Goal: Task Accomplishment & Management: Manage account settings

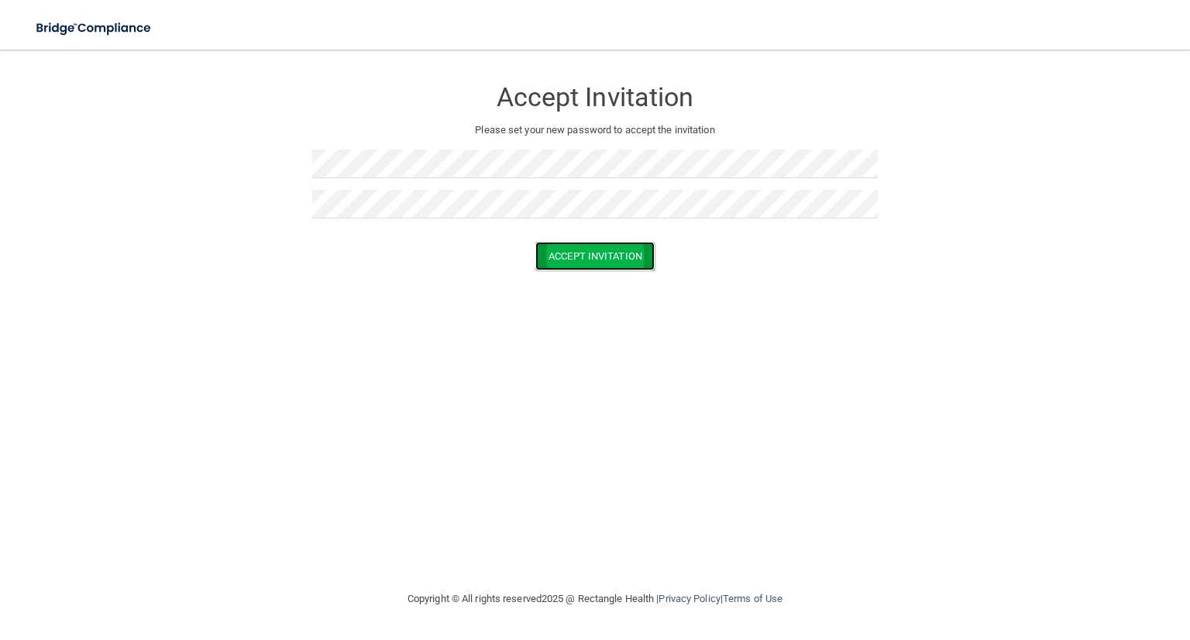
click at [572, 252] on button "Accept Invitation" at bounding box center [594, 256] width 119 height 29
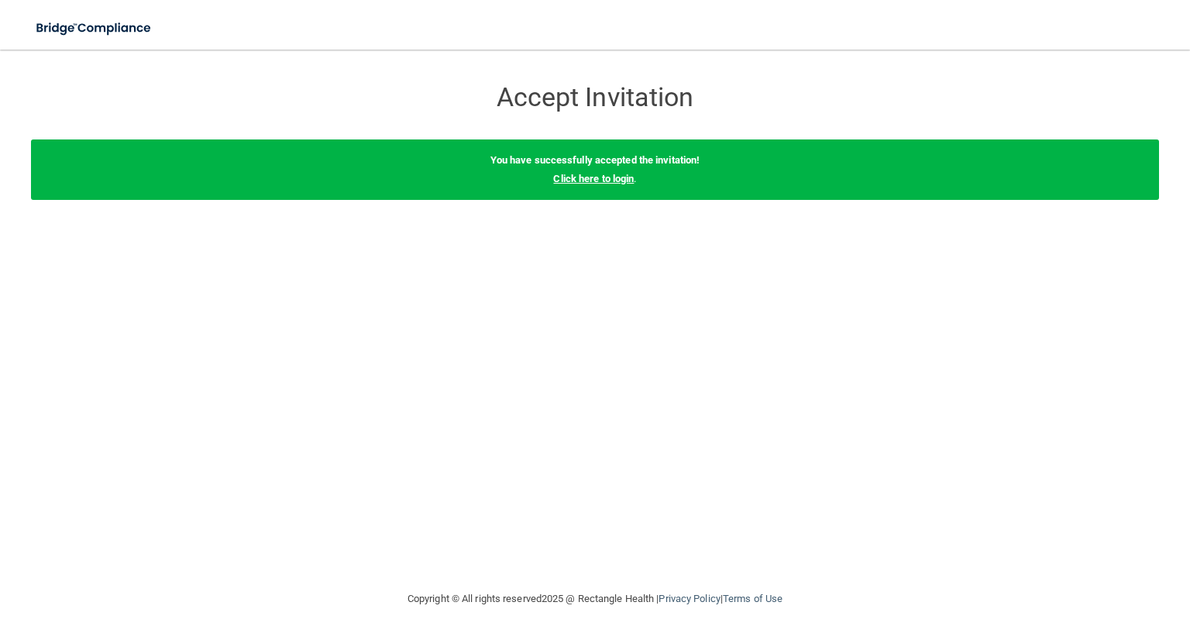
click at [576, 177] on link "Click here to login" at bounding box center [593, 179] width 81 height 12
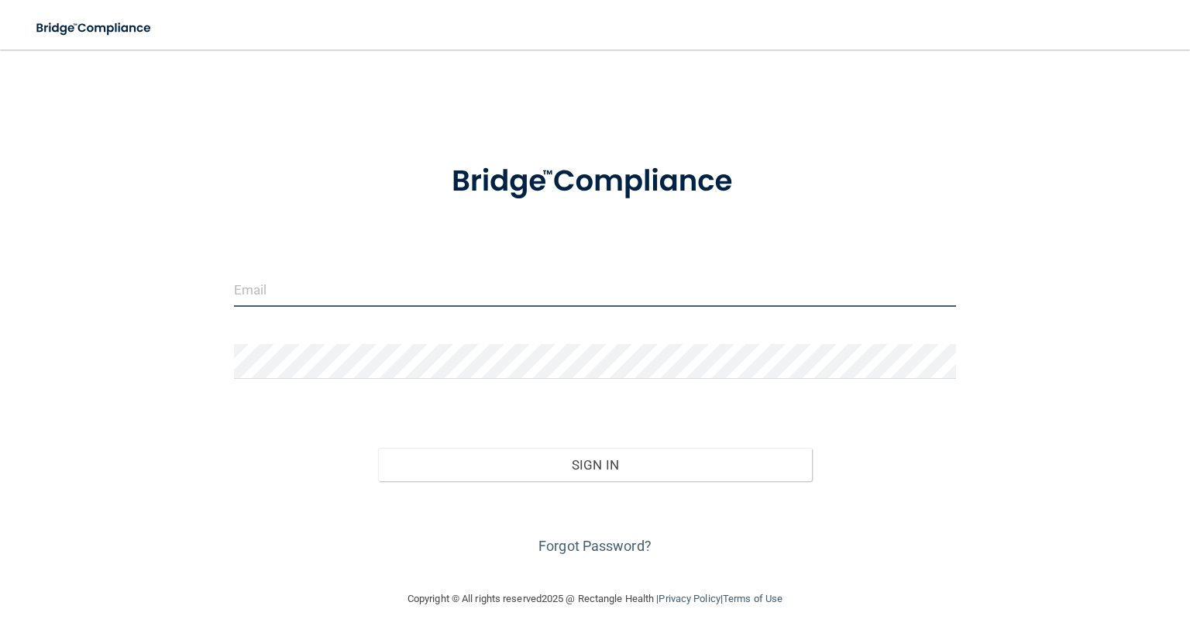
click at [236, 294] on input "email" at bounding box center [595, 289] width 722 height 35
type input "[EMAIL_ADDRESS][DOMAIN_NAME]"
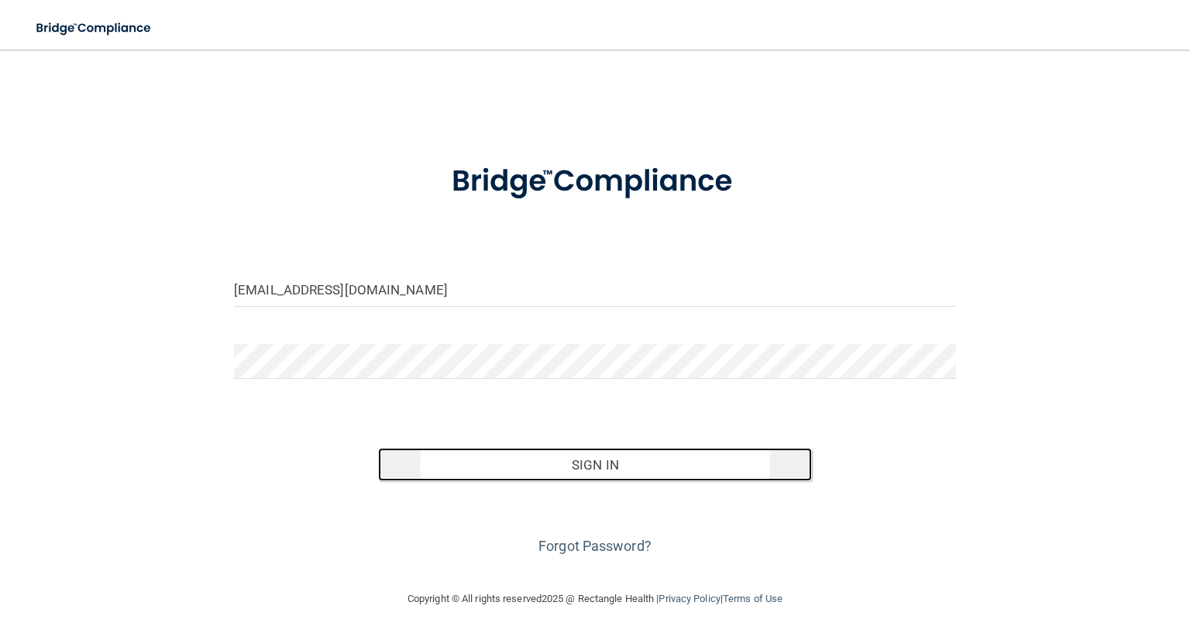
click at [563, 462] on button "Sign In" at bounding box center [594, 465] width 433 height 34
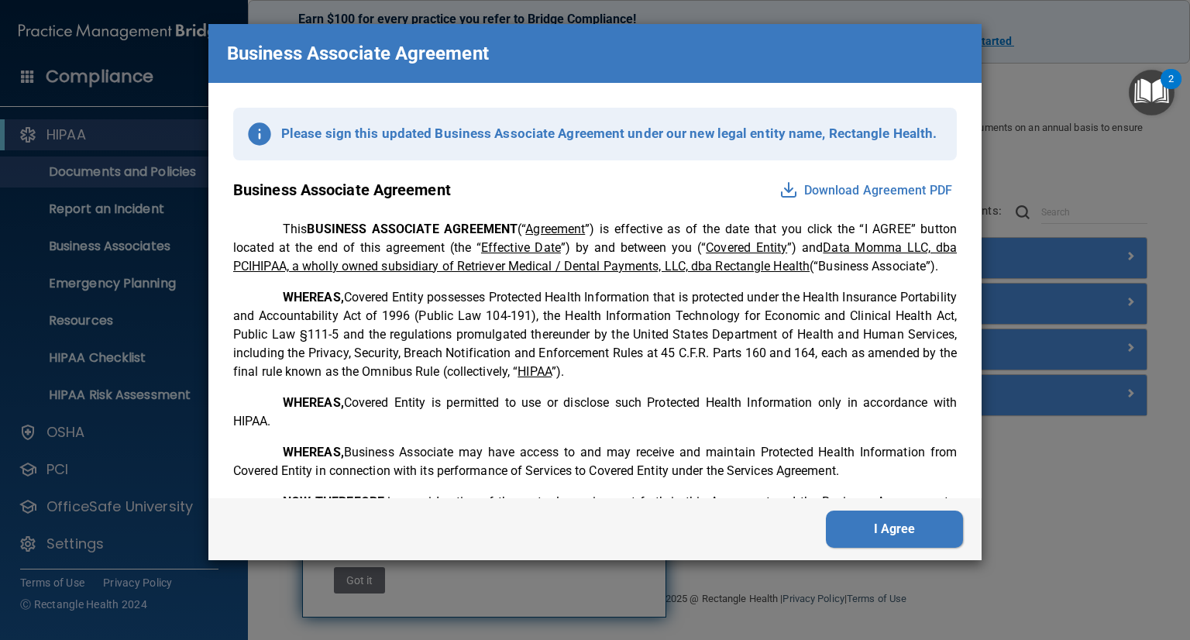
click at [831, 184] on button "Download Agreement PDF" at bounding box center [866, 190] width 182 height 25
click at [780, 186] on img at bounding box center [788, 189] width 19 height 19
click at [869, 187] on button "Download Agreement PDF" at bounding box center [866, 190] width 182 height 25
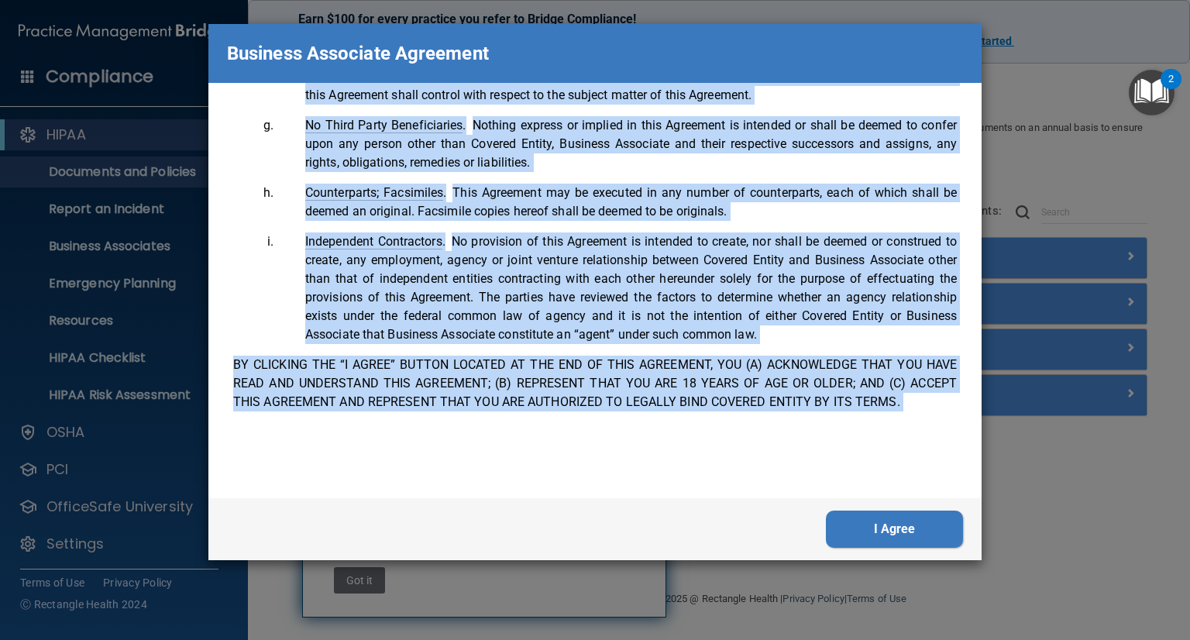
scroll to position [3158, 0]
drag, startPoint x: 234, startPoint y: 190, endPoint x: 400, endPoint y: 528, distance: 376.2
click at [400, 528] on div "Business Associate Agreement Please sign this updated Business Associate Agreem…" at bounding box center [594, 292] width 773 height 536
click at [819, 465] on div "Please sign this updated Business Associate Agreement under our new legal entit…" at bounding box center [594, 290] width 773 height 415
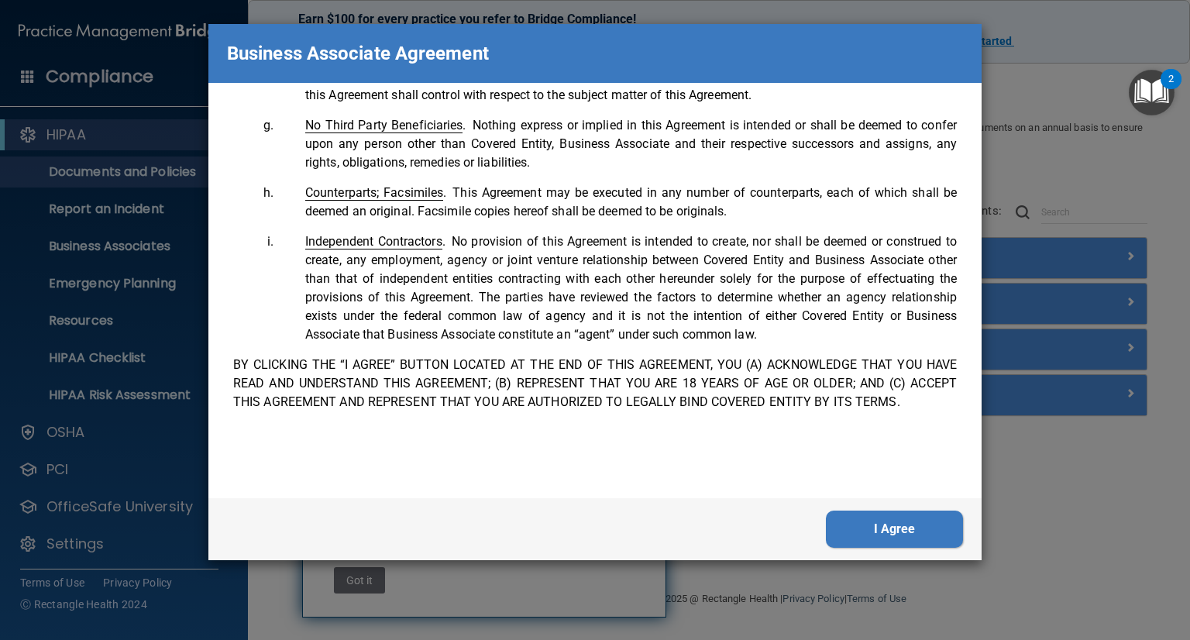
click at [868, 531] on button "I Agree" at bounding box center [894, 528] width 137 height 37
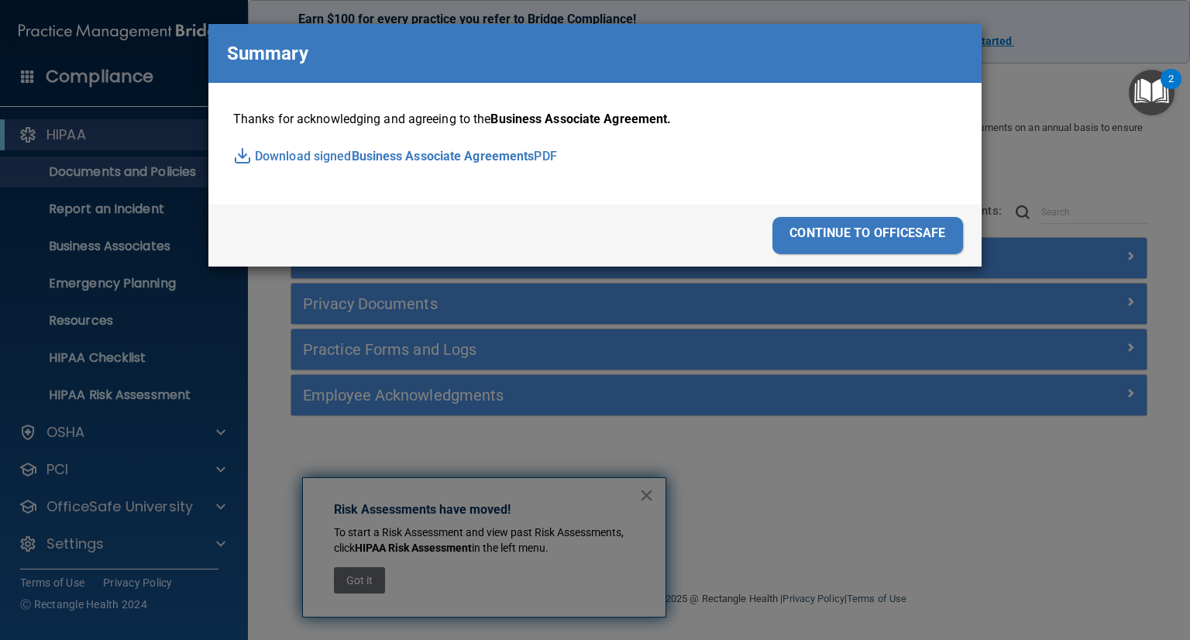
click at [251, 151] on img at bounding box center [242, 155] width 19 height 19
click at [836, 235] on div "continue to officesafe" at bounding box center [867, 235] width 191 height 37
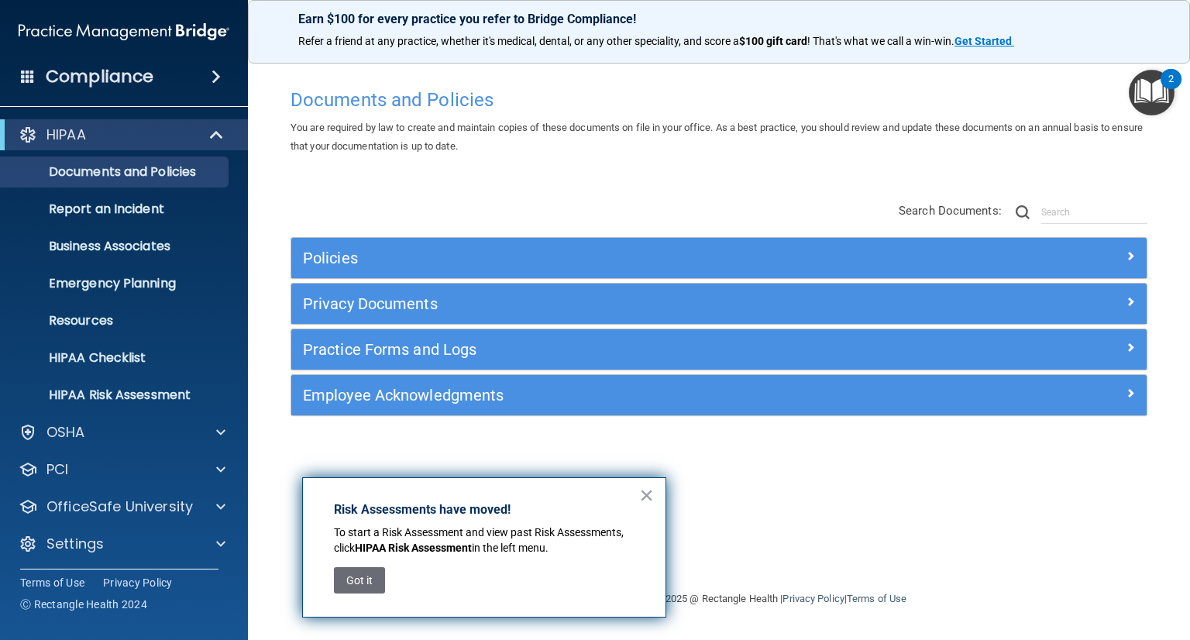
click at [610, 165] on div "Documents and Policies You are required by law to create and maintain copies of…" at bounding box center [719, 335] width 880 height 509
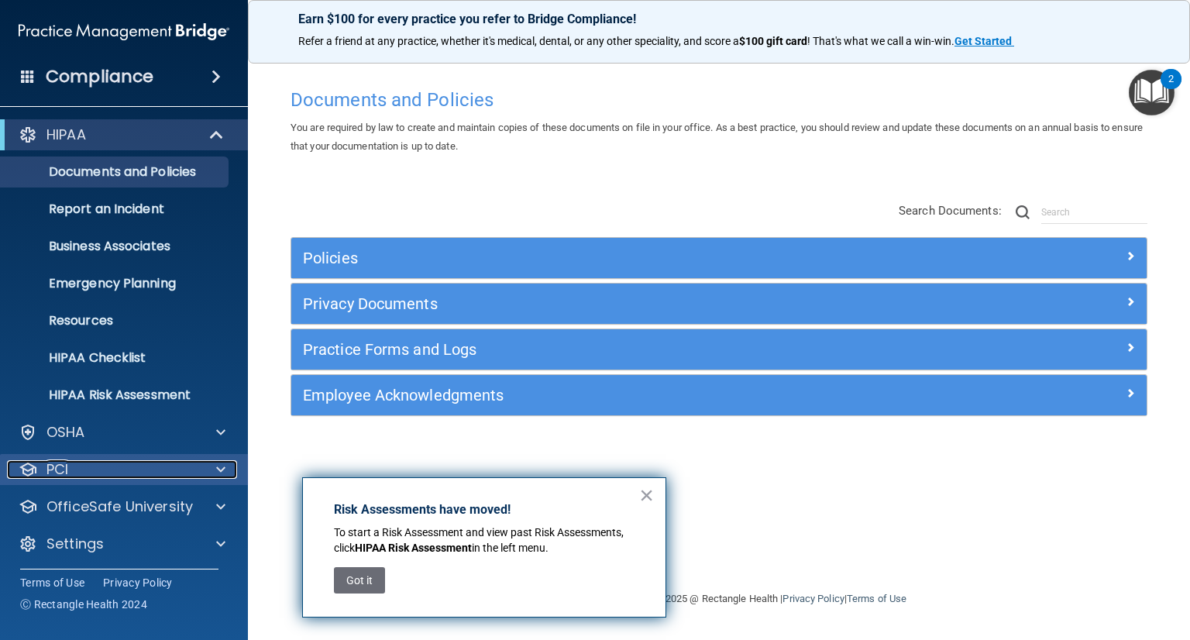
drag, startPoint x: 56, startPoint y: 471, endPoint x: 226, endPoint y: 469, distance: 170.4
click at [226, 469] on div at bounding box center [218, 469] width 39 height 19
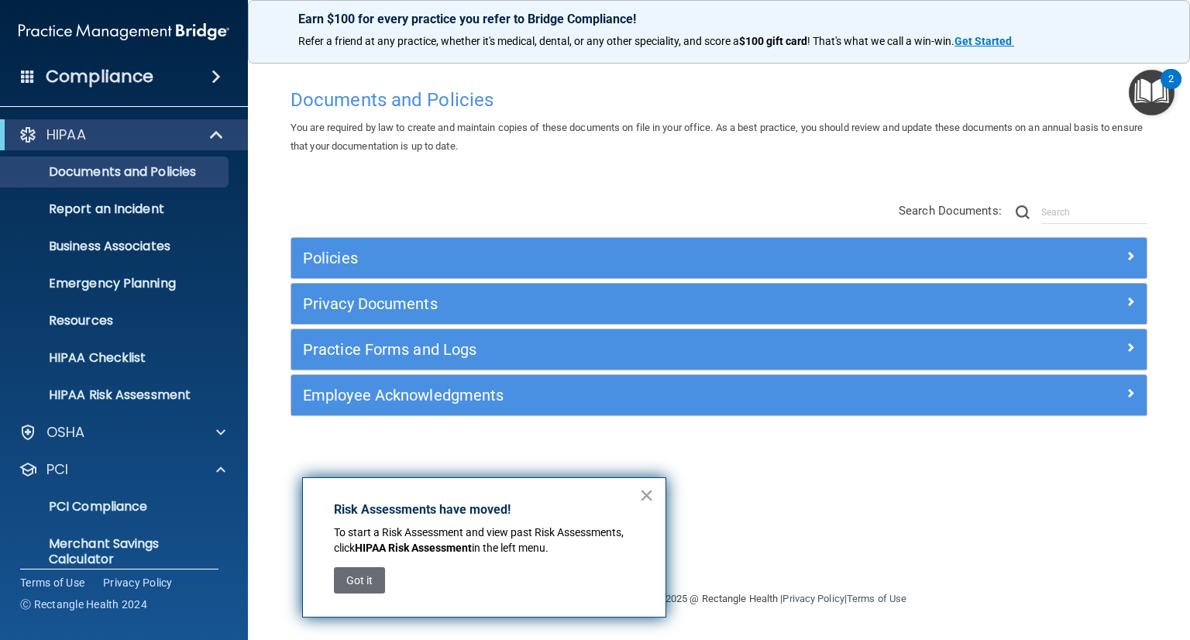
click at [785, 473] on div "Documents and Policies You are required by law to create and maintain copies of…" at bounding box center [719, 335] width 880 height 509
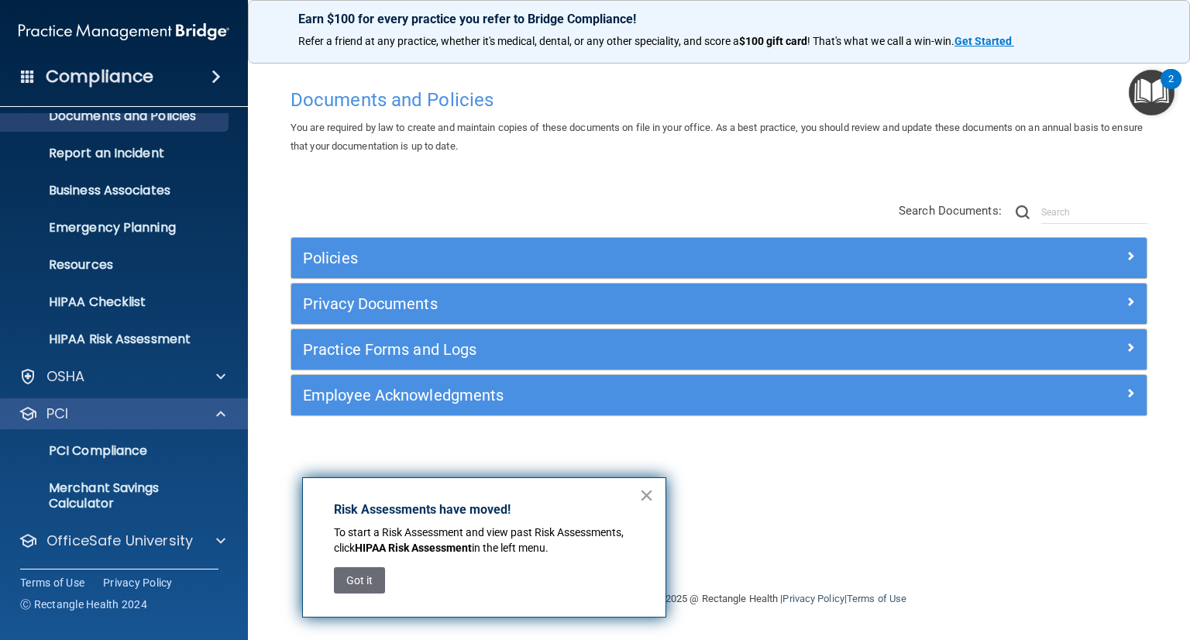
scroll to position [93, 0]
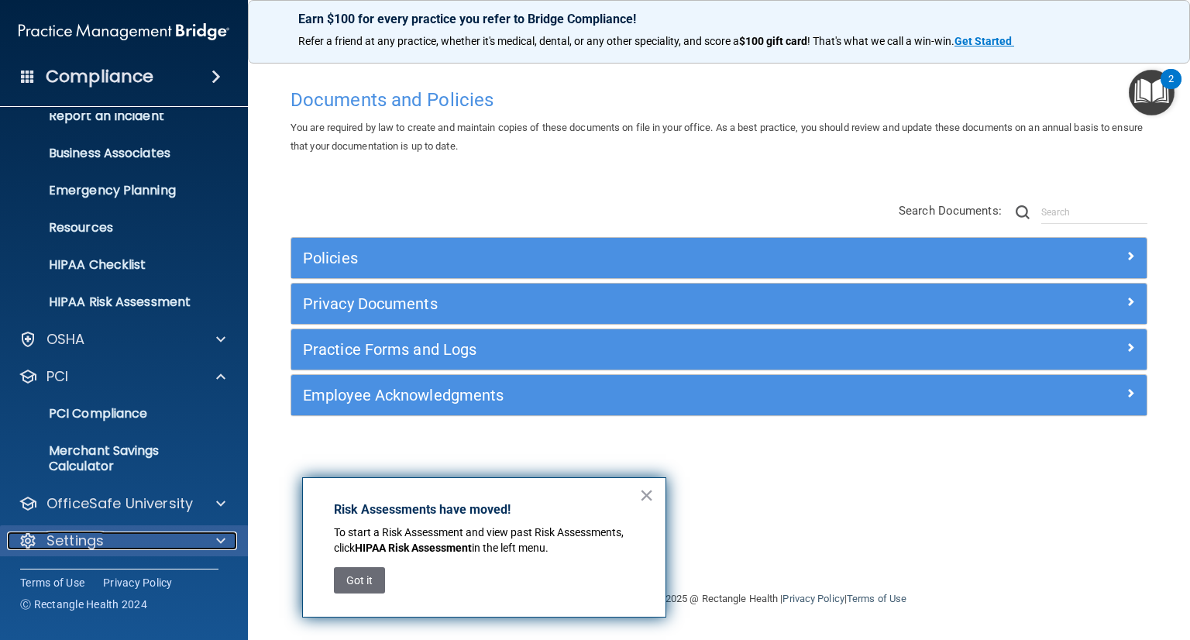
click at [208, 540] on div at bounding box center [218, 540] width 39 height 19
click at [214, 540] on div at bounding box center [218, 540] width 39 height 19
click at [214, 539] on div at bounding box center [218, 540] width 39 height 19
click at [71, 544] on p "Settings" at bounding box center [74, 540] width 57 height 19
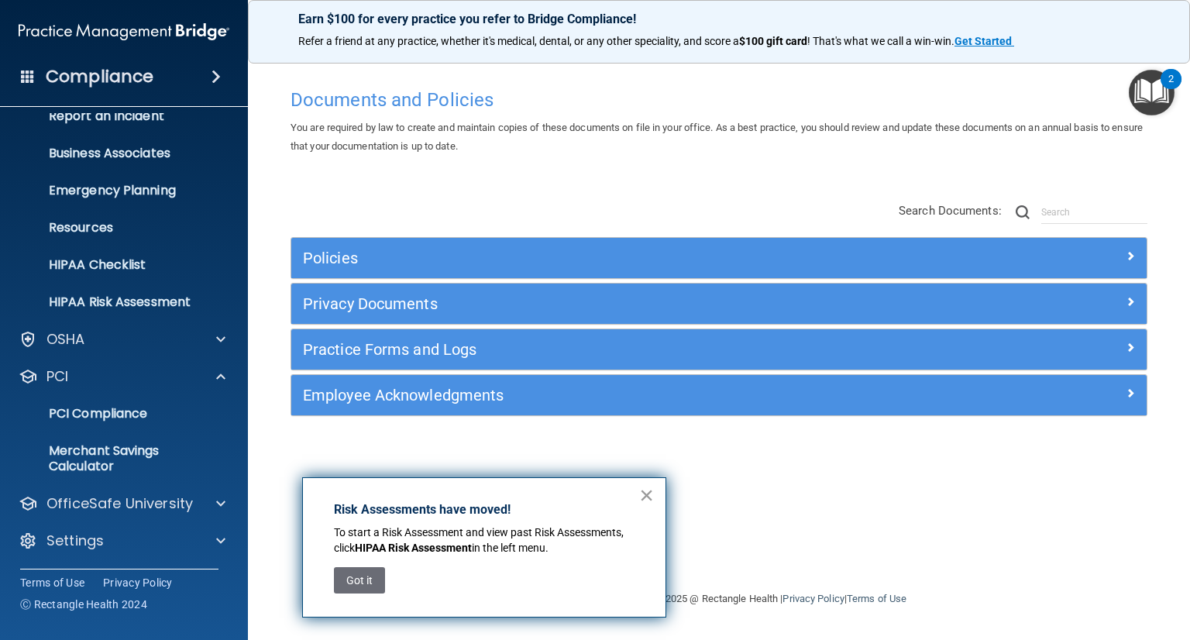
click at [641, 491] on button "×" at bounding box center [646, 495] width 15 height 25
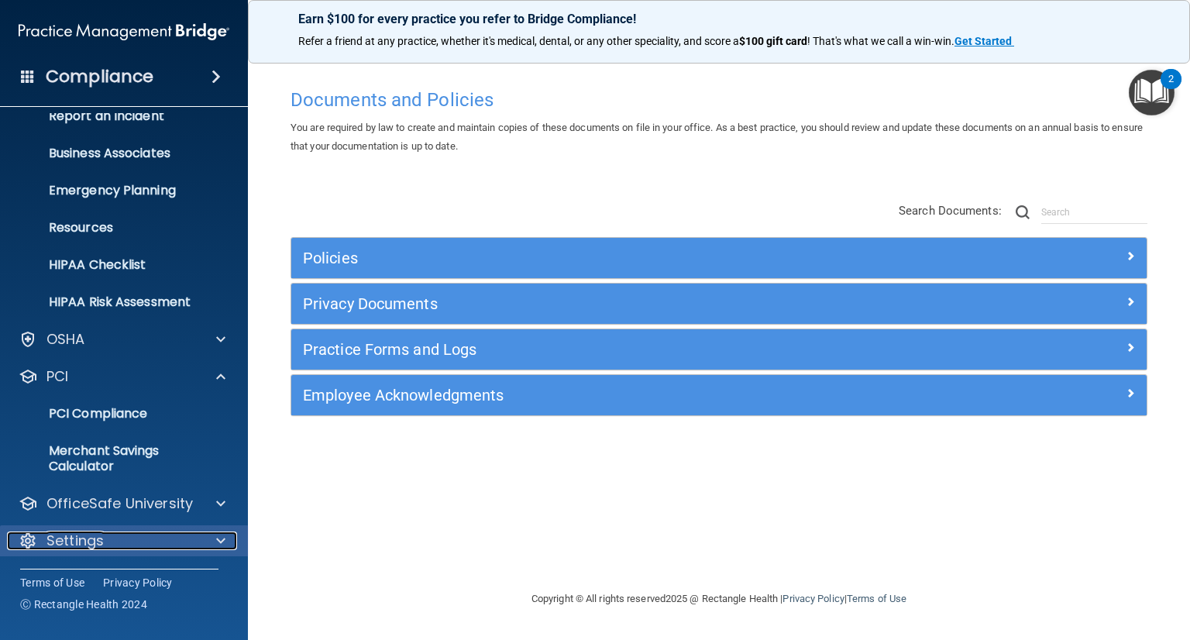
click at [220, 539] on span at bounding box center [220, 540] width 9 height 19
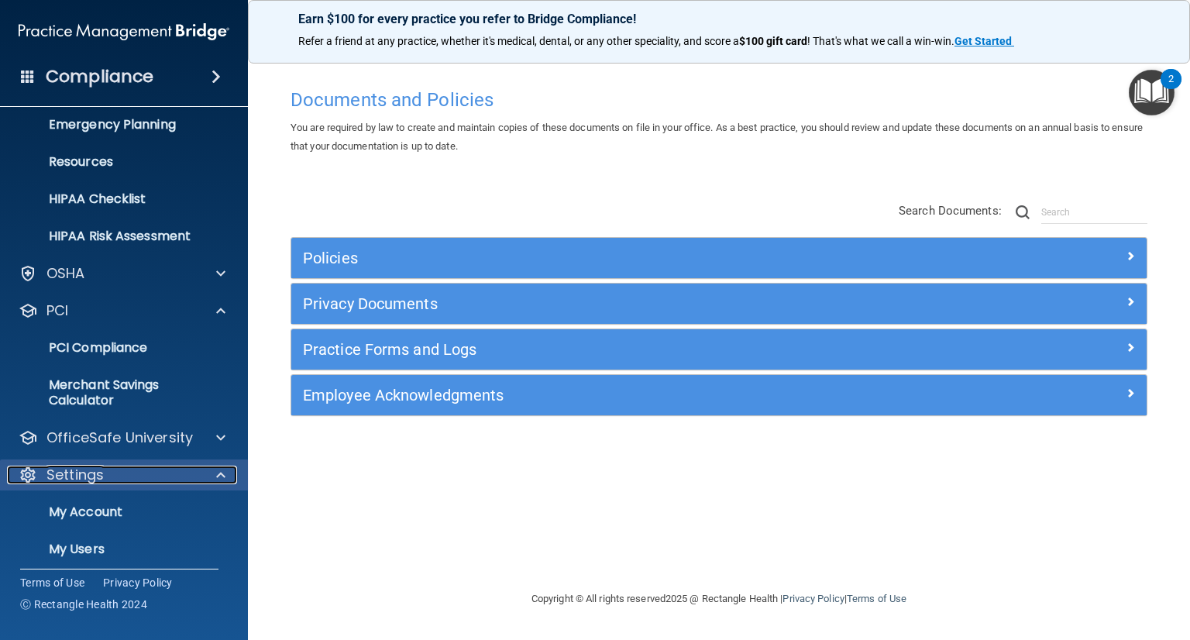
scroll to position [242, 0]
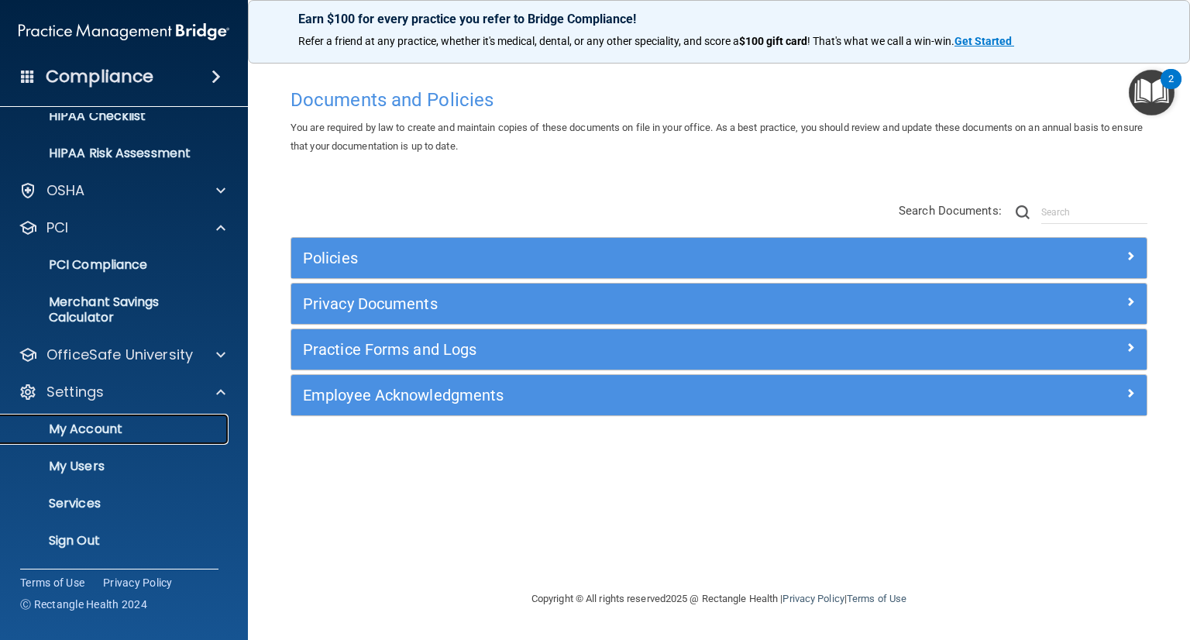
click at [83, 425] on p "My Account" at bounding box center [115, 428] width 211 height 15
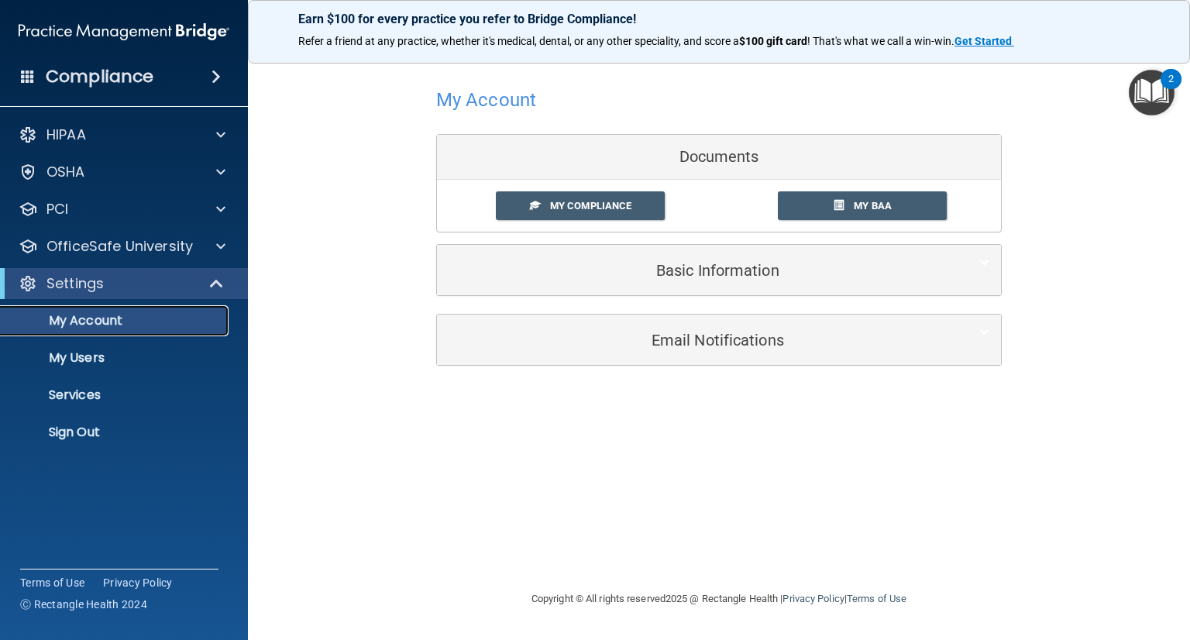
click at [102, 320] on p "My Account" at bounding box center [115, 320] width 211 height 15
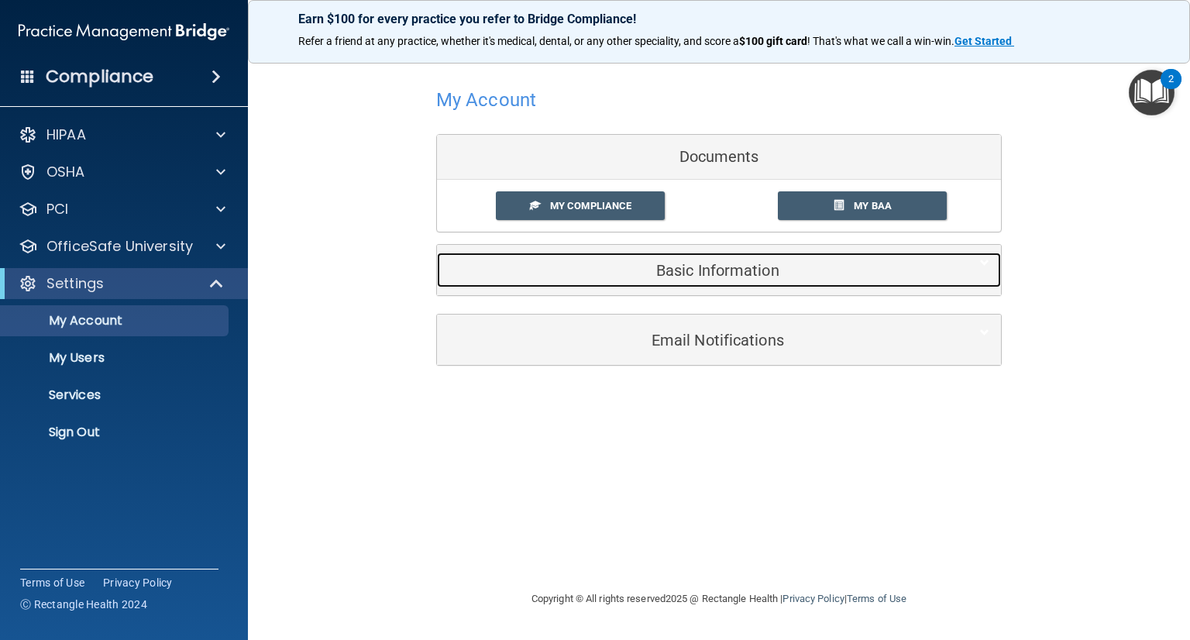
click at [693, 264] on h5 "Basic Information" at bounding box center [695, 270] width 493 height 17
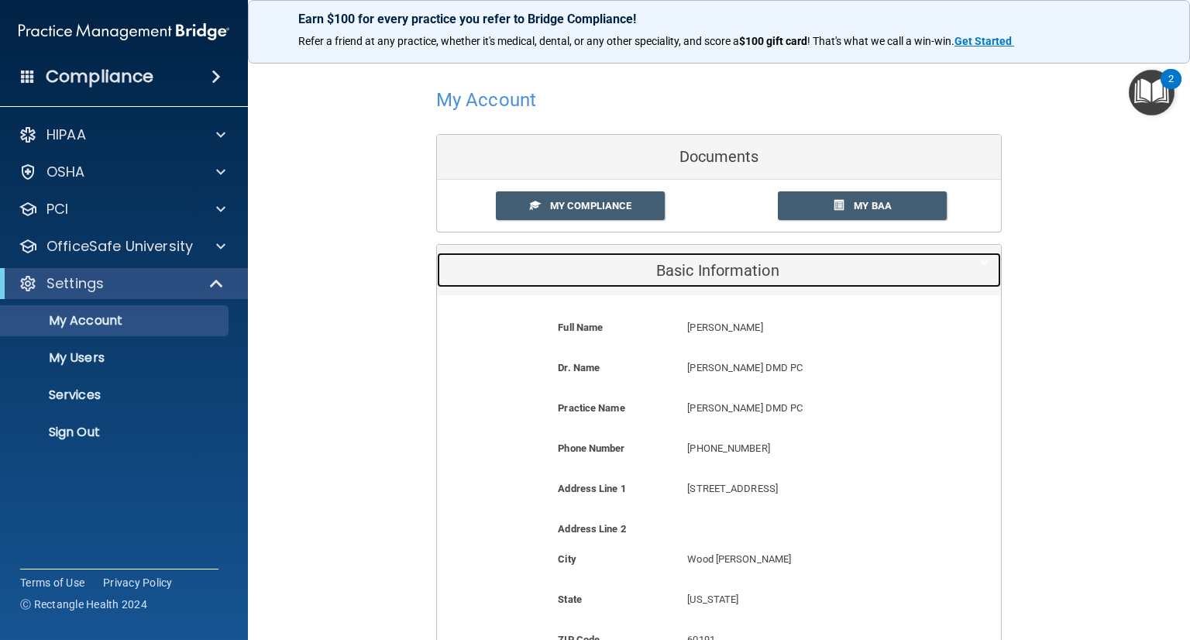
scroll to position [232, 0]
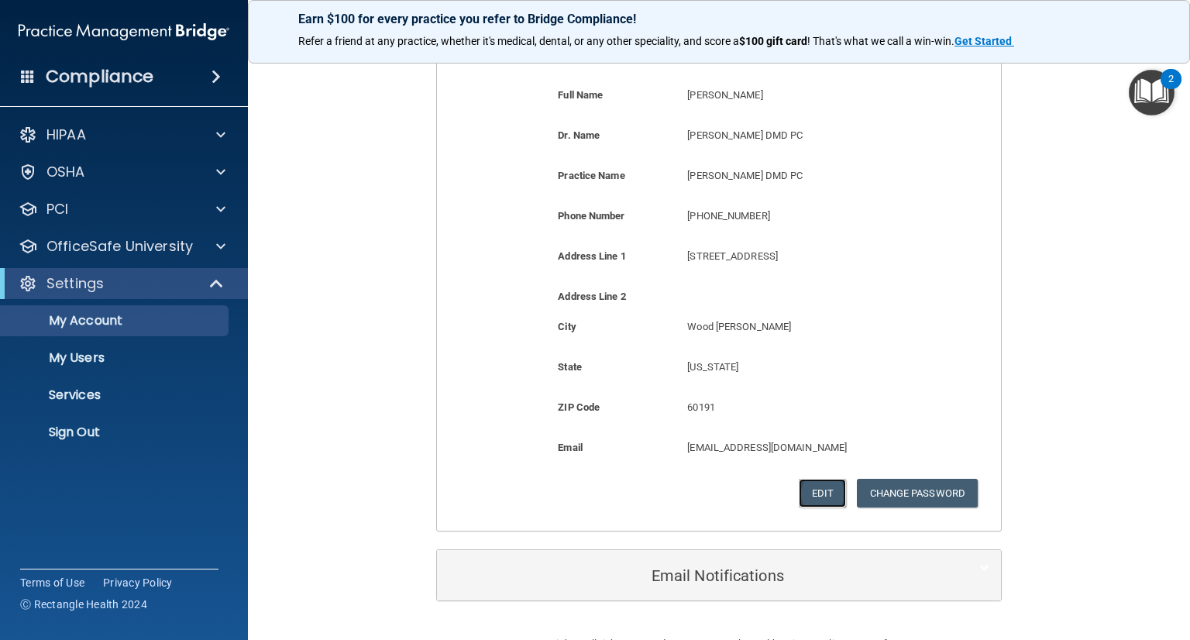
click at [827, 491] on button "Edit" at bounding box center [822, 493] width 47 height 29
select select "13"
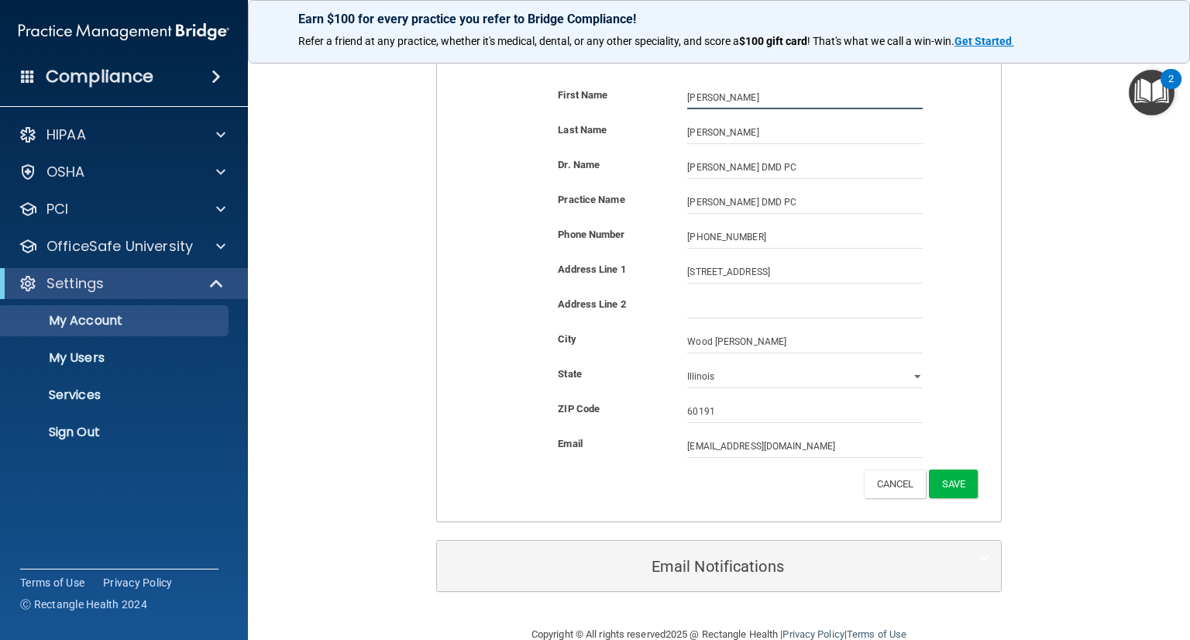
click at [706, 97] on input "Boris" at bounding box center [804, 97] width 235 height 23
type input "Borislav"
click at [781, 167] on input "[PERSON_NAME] DMD PC" at bounding box center [804, 167] width 235 height 23
click at [848, 168] on input "Borislav Kaltchev DMD" at bounding box center [804, 167] width 235 height 23
type input "Borislav Kaltchev DMD"
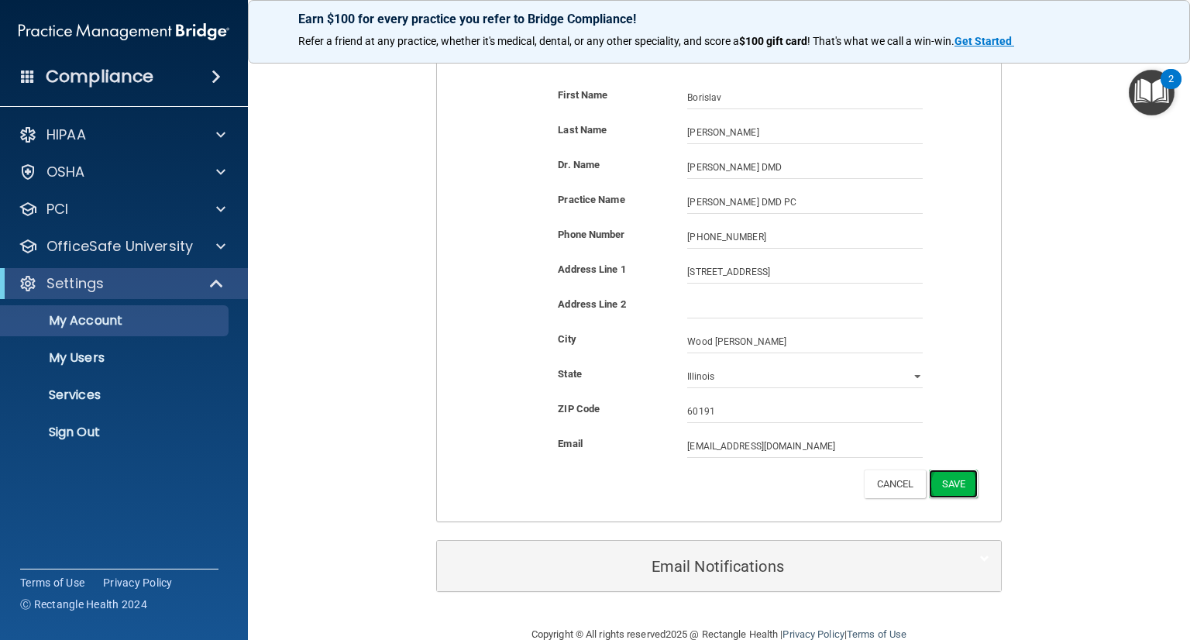
click at [948, 486] on button "Save" at bounding box center [953, 483] width 49 height 29
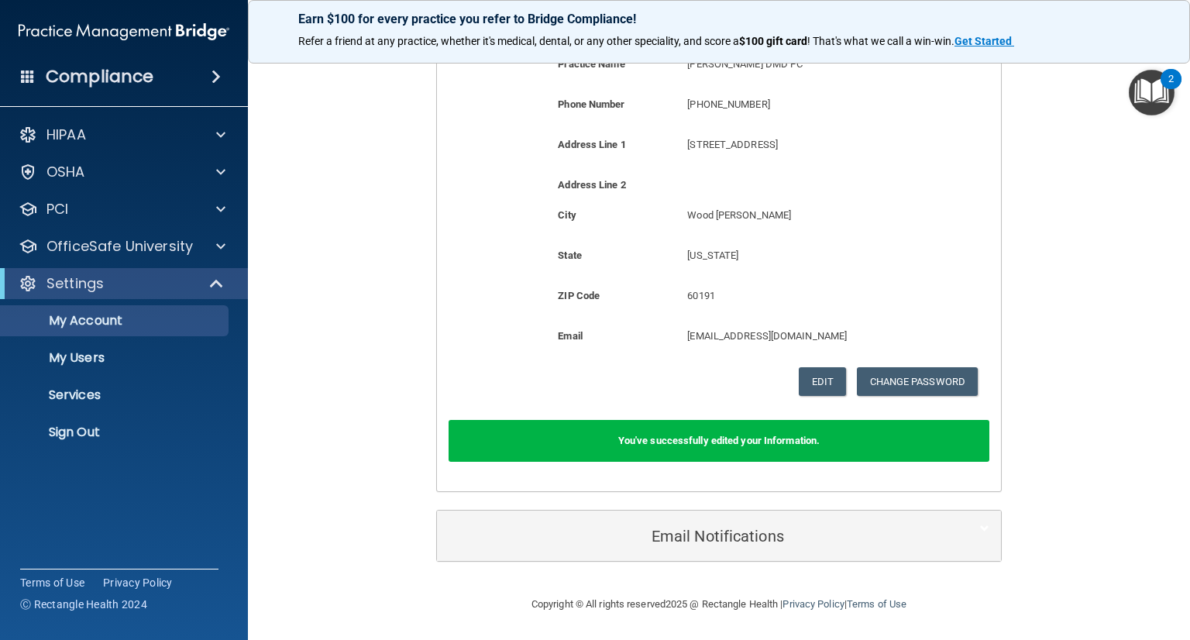
scroll to position [273, 0]
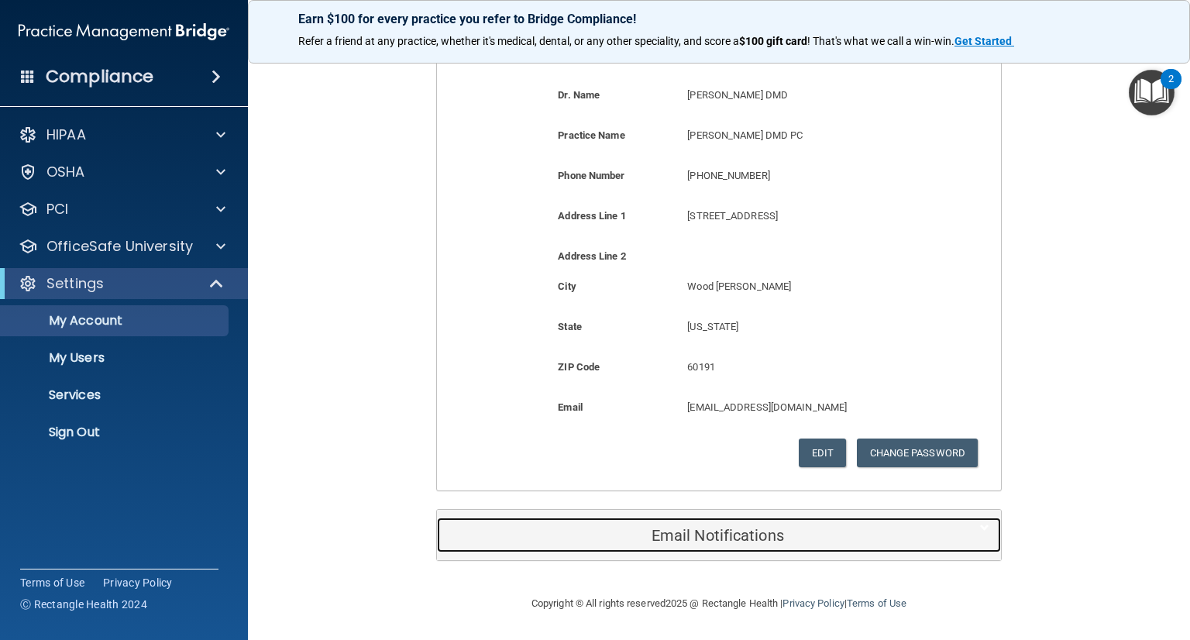
click at [736, 537] on h5 "Email Notifications" at bounding box center [695, 535] width 493 height 17
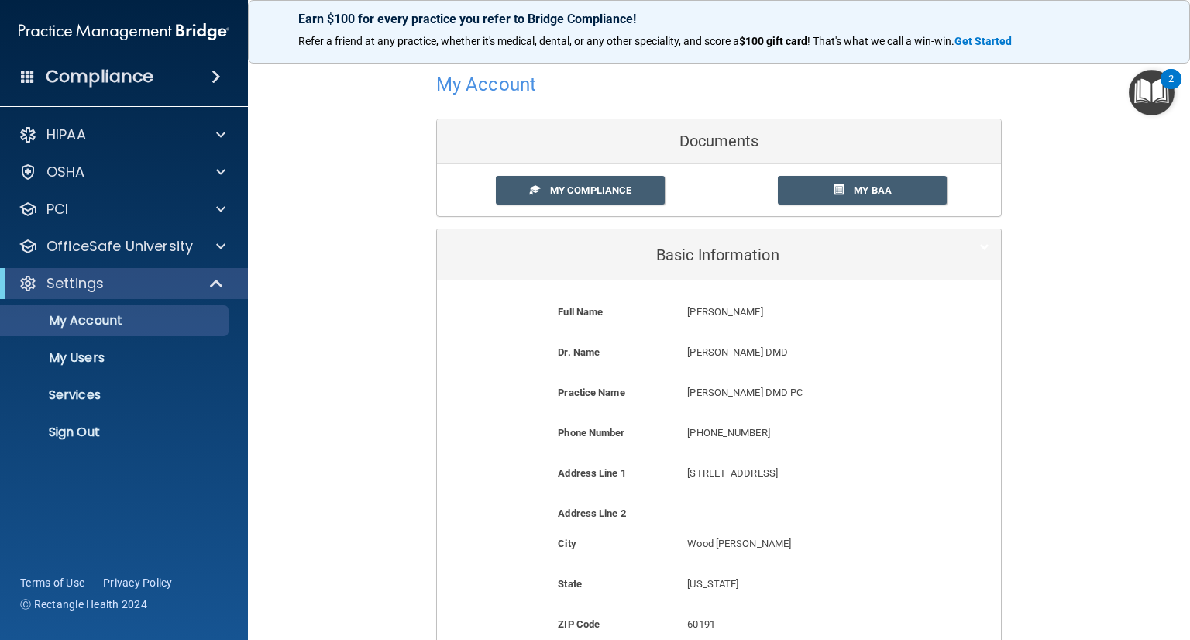
scroll to position [0, 0]
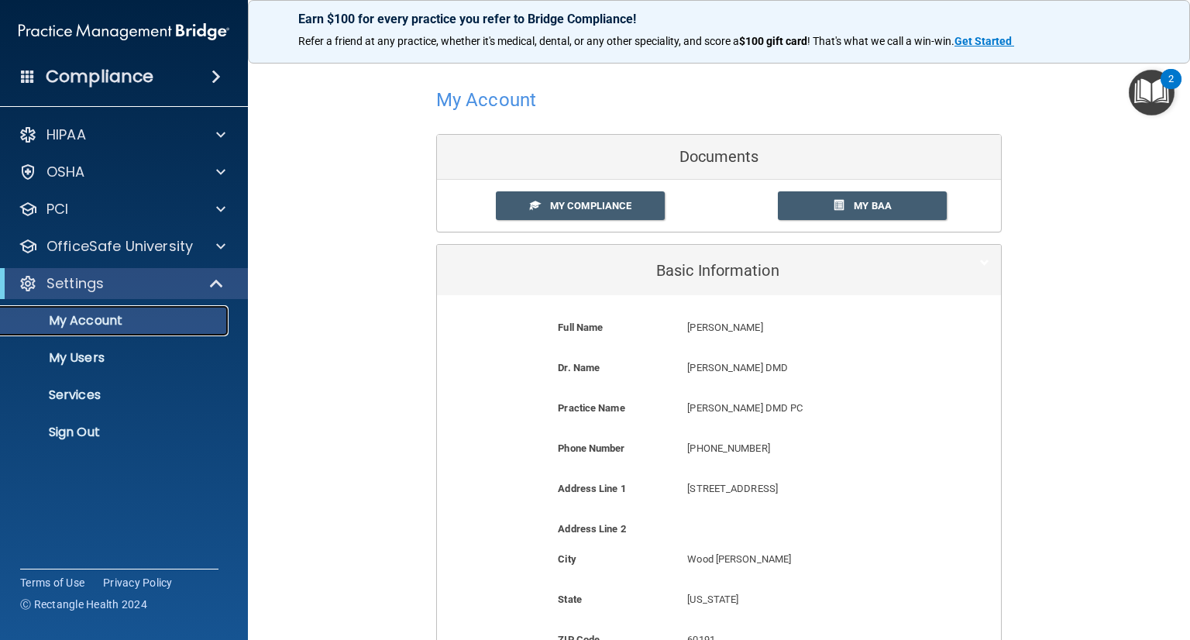
click at [84, 315] on p "My Account" at bounding box center [115, 320] width 211 height 15
click at [64, 356] on p "My Users" at bounding box center [115, 357] width 211 height 15
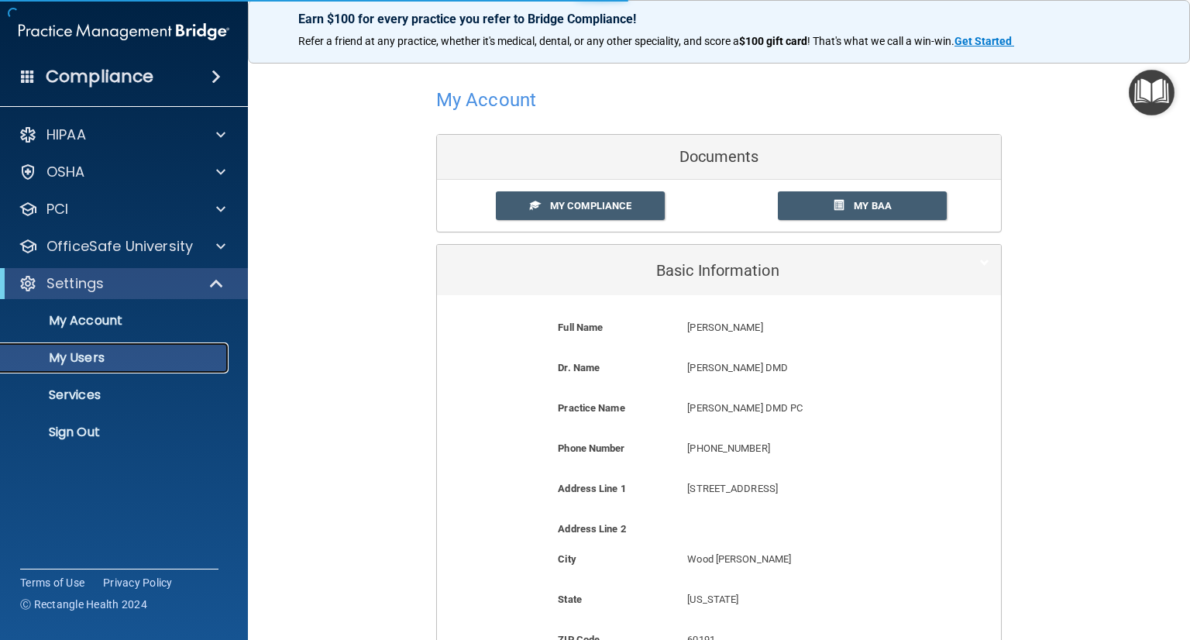
select select "20"
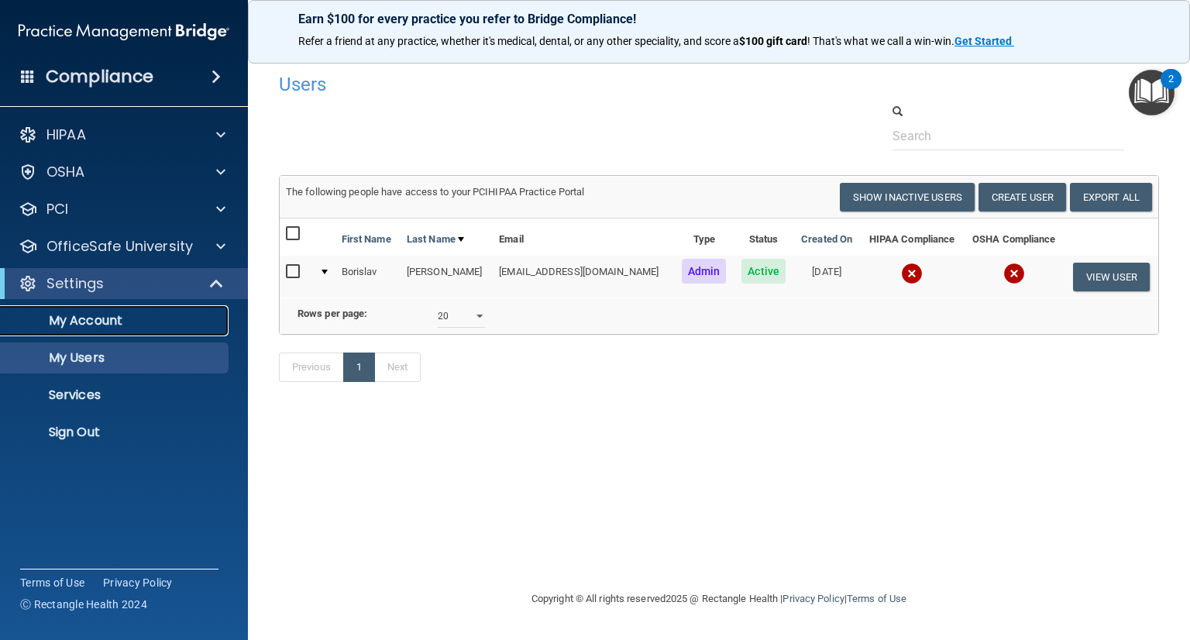
click at [72, 322] on p "My Account" at bounding box center [115, 320] width 211 height 15
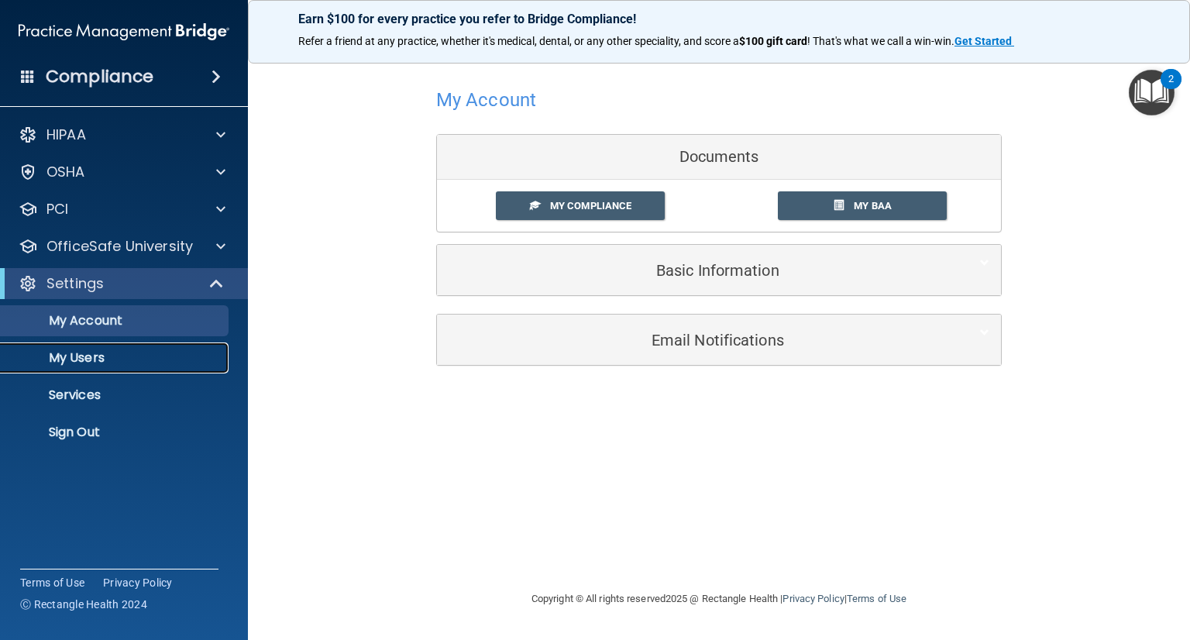
click at [87, 357] on p "My Users" at bounding box center [115, 357] width 211 height 15
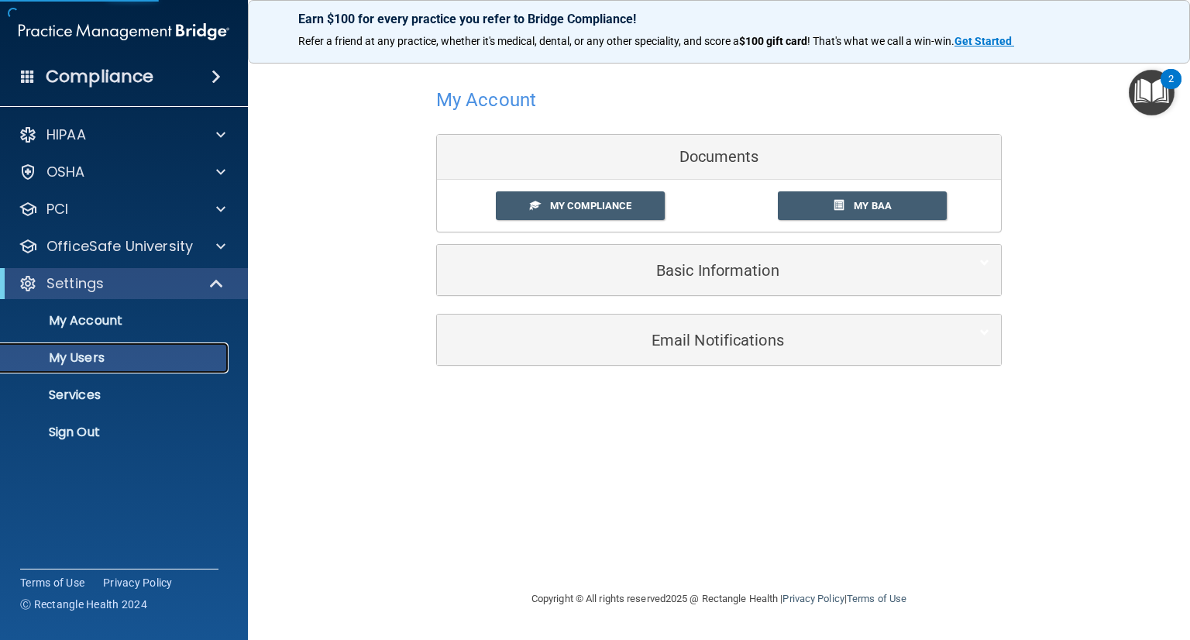
select select "20"
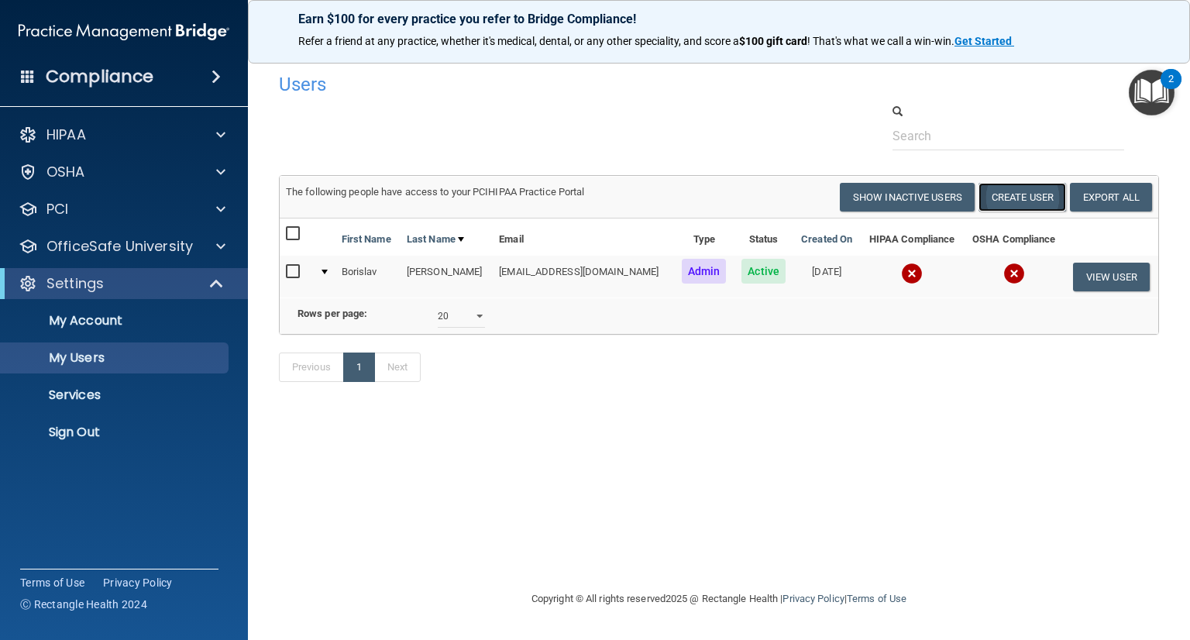
click at [1019, 198] on button "Create User" at bounding box center [1022, 197] width 88 height 29
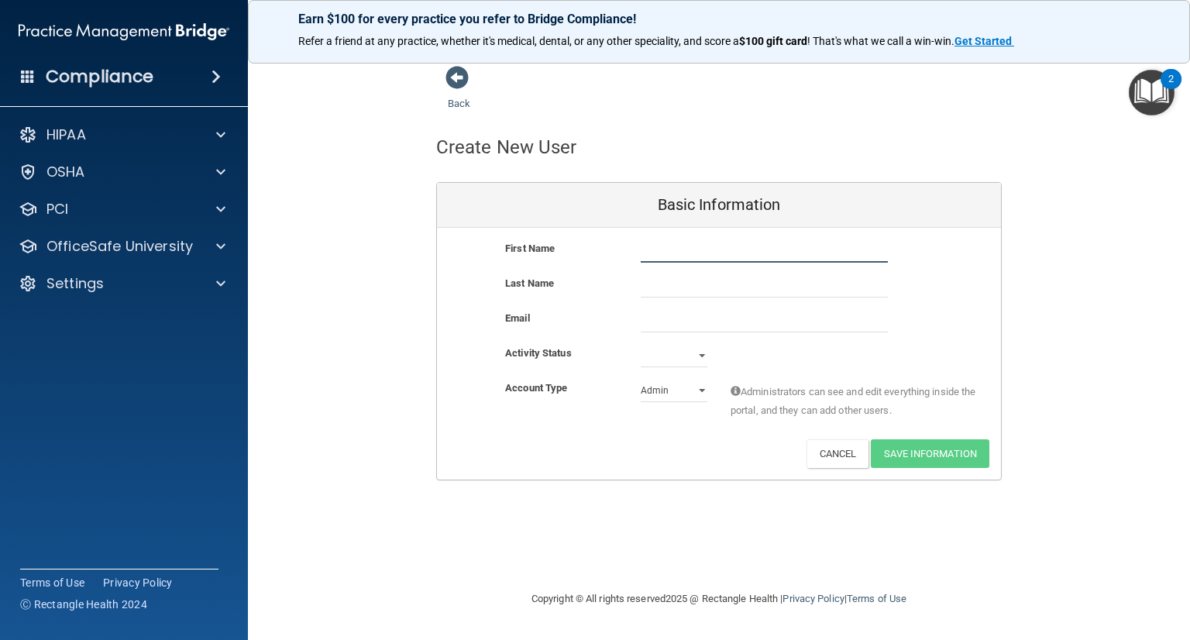
click at [658, 249] on input "text" at bounding box center [764, 250] width 247 height 23
type input "Julie"
click at [656, 286] on input "text" at bounding box center [764, 285] width 247 height 23
type input "Lozich"
click at [696, 357] on select "Active Inactive" at bounding box center [674, 355] width 67 height 23
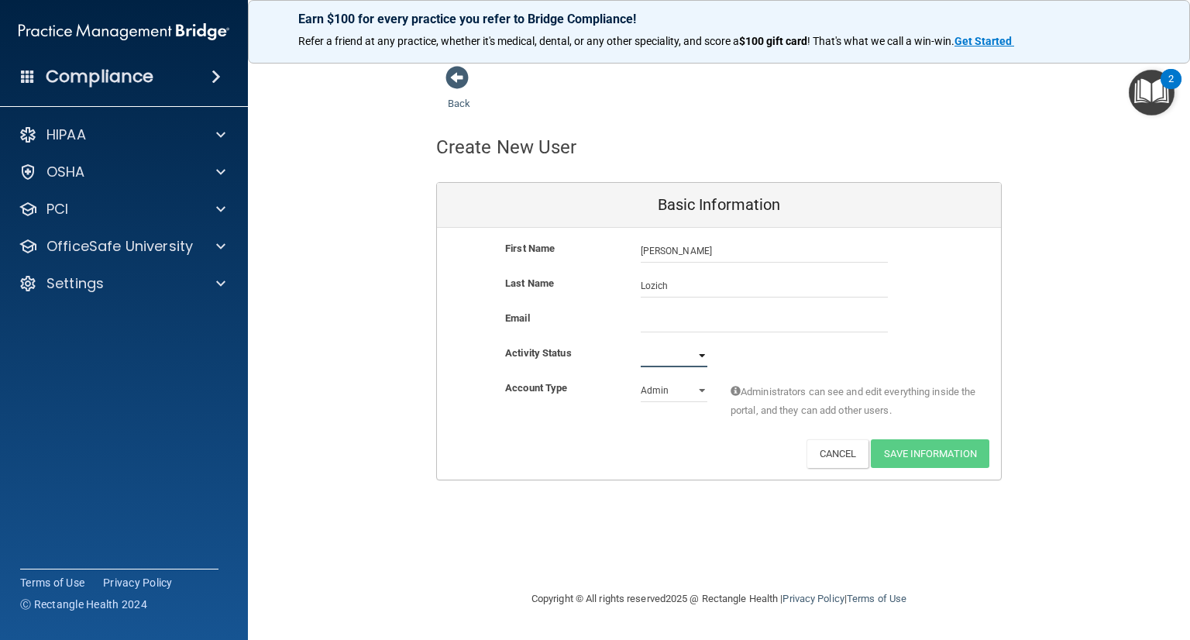
select select "active"
click at [641, 344] on select "Active Inactive" at bounding box center [674, 355] width 67 height 23
click at [697, 388] on select "Admin Member" at bounding box center [674, 390] width 67 height 23
select select "practice_member"
click at [641, 379] on select "Admin Member" at bounding box center [674, 390] width 67 height 23
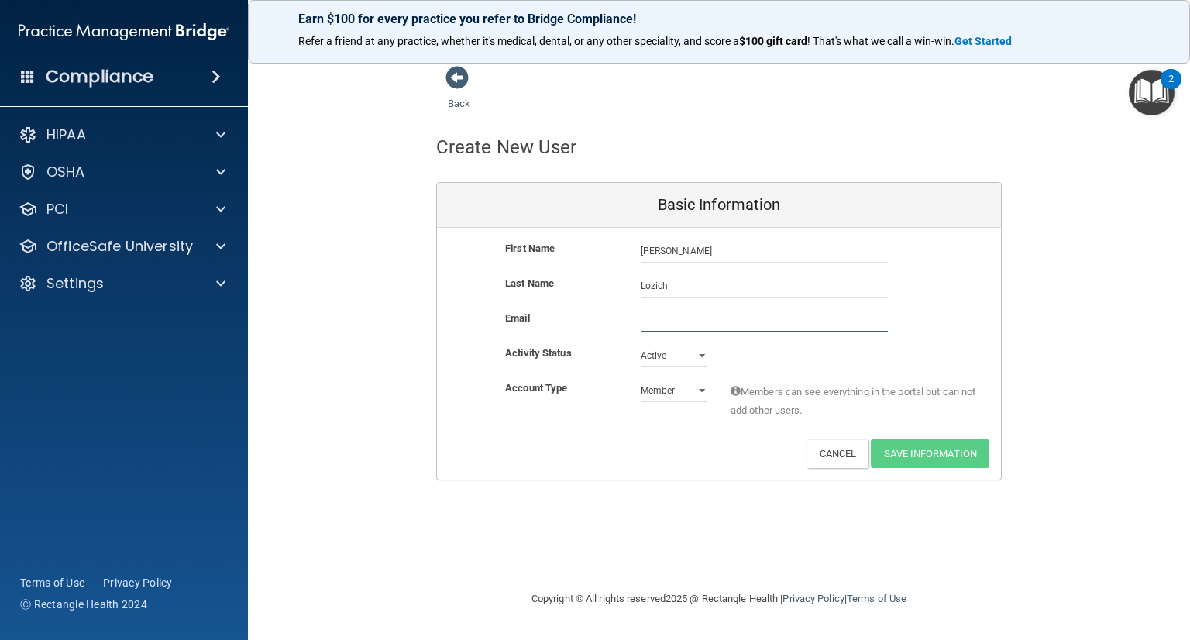
click at [649, 326] on input "email" at bounding box center [764, 320] width 247 height 23
paste input "drjulieann@aol.com"
click at [827, 314] on input "drjulieann@aol.com" at bounding box center [764, 320] width 247 height 23
type input "drjulieann@aol.com"
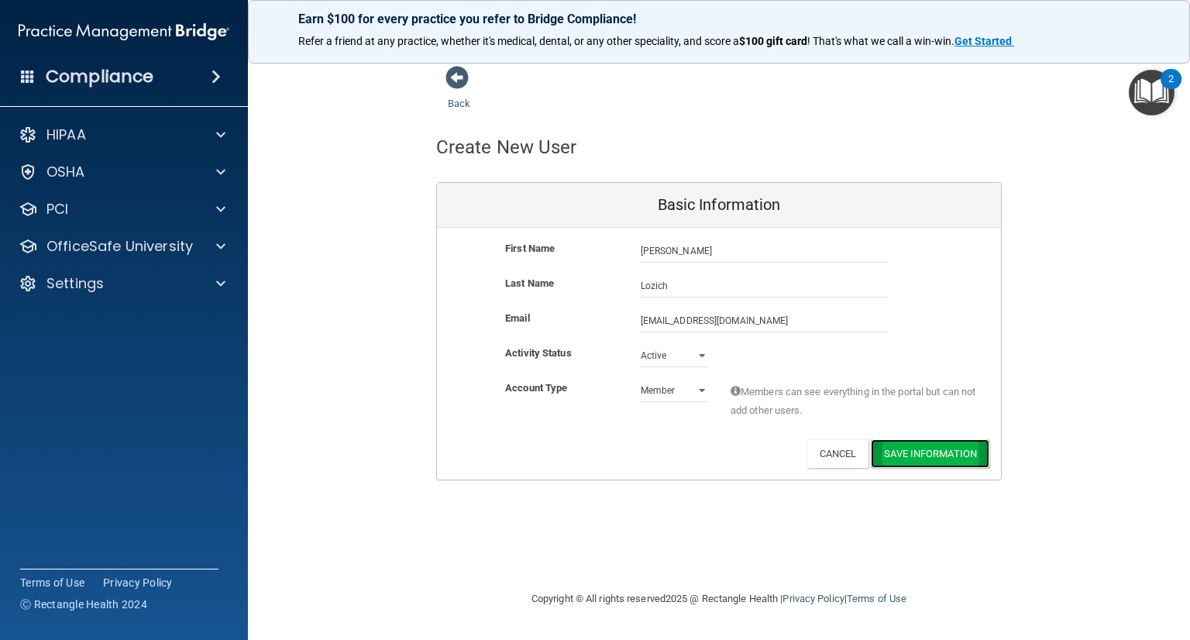
click at [936, 456] on button "Save Information" at bounding box center [930, 453] width 119 height 29
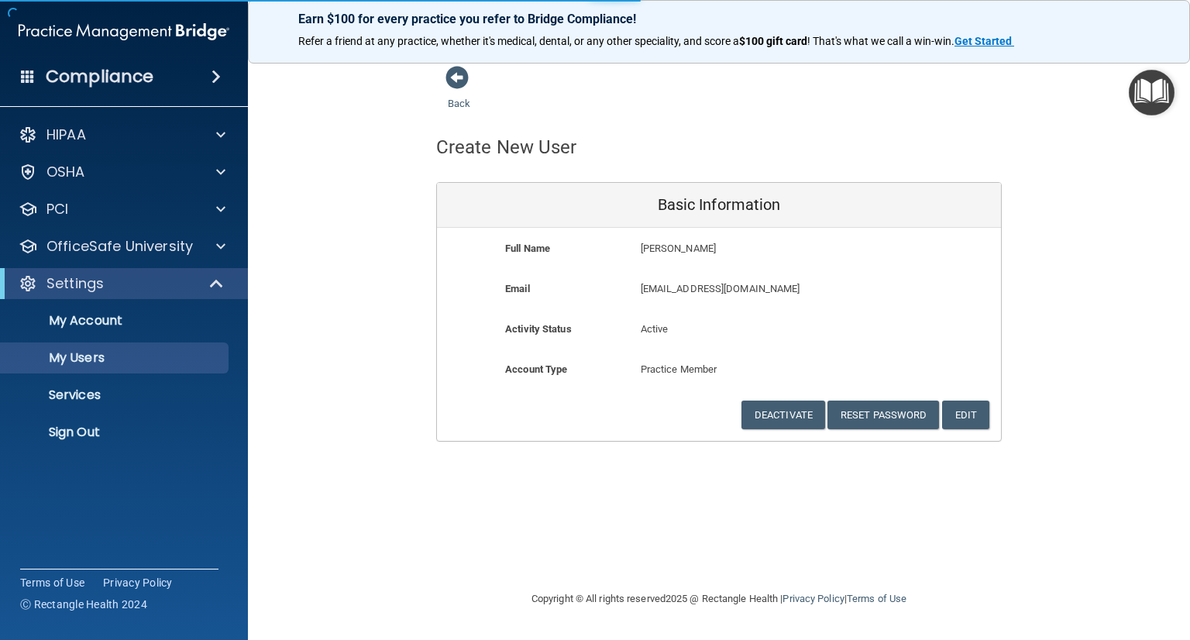
select select "20"
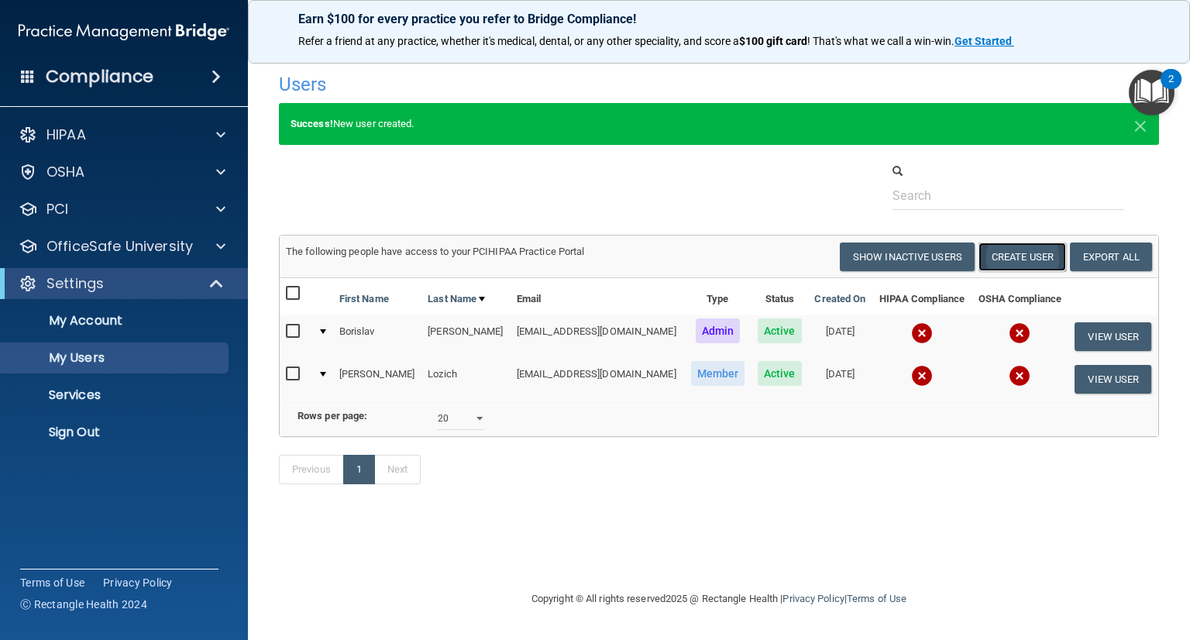
click at [1010, 258] on button "Create User" at bounding box center [1022, 256] width 88 height 29
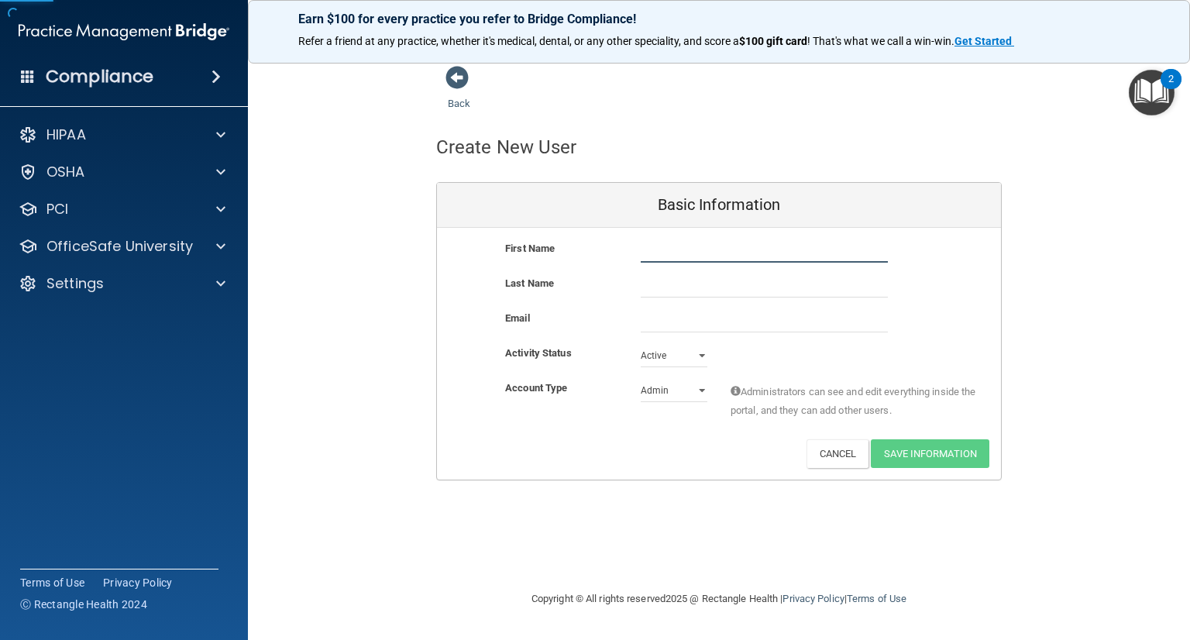
click at [645, 251] on input "text" at bounding box center [764, 250] width 247 height 23
type input "M Loretta"
click at [641, 289] on input "text" at bounding box center [764, 285] width 247 height 23
click at [645, 323] on input "email" at bounding box center [764, 320] width 247 height 23
paste input "lorettafitz@att.net"
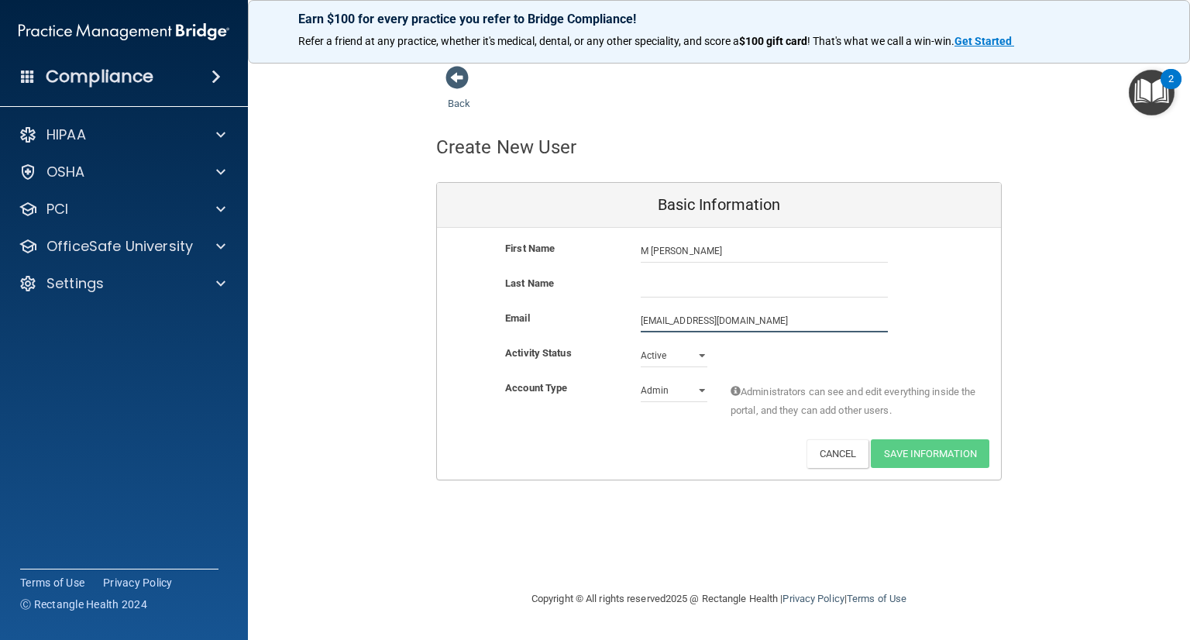
type input "lorettafitz@att.net"
click at [648, 287] on input "text" at bounding box center [764, 285] width 247 height 23
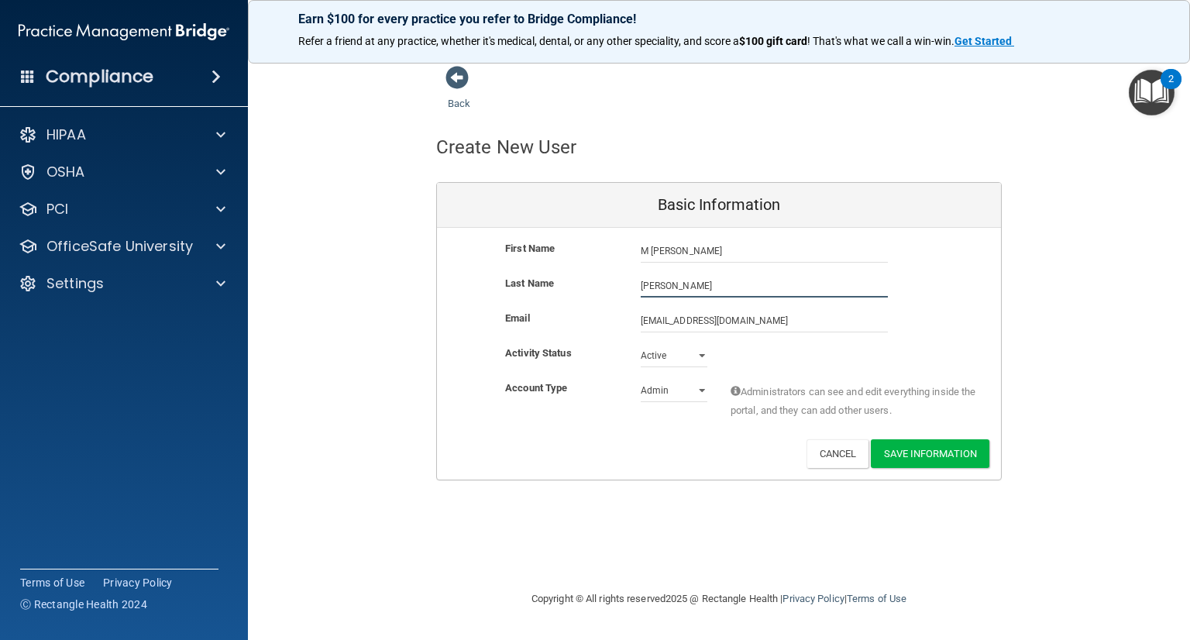
type input "Fitzgerald"
click at [701, 388] on select "Admin Member" at bounding box center [674, 390] width 67 height 23
select select "practice_member"
click at [641, 379] on select "Admin Member" at bounding box center [674, 390] width 67 height 23
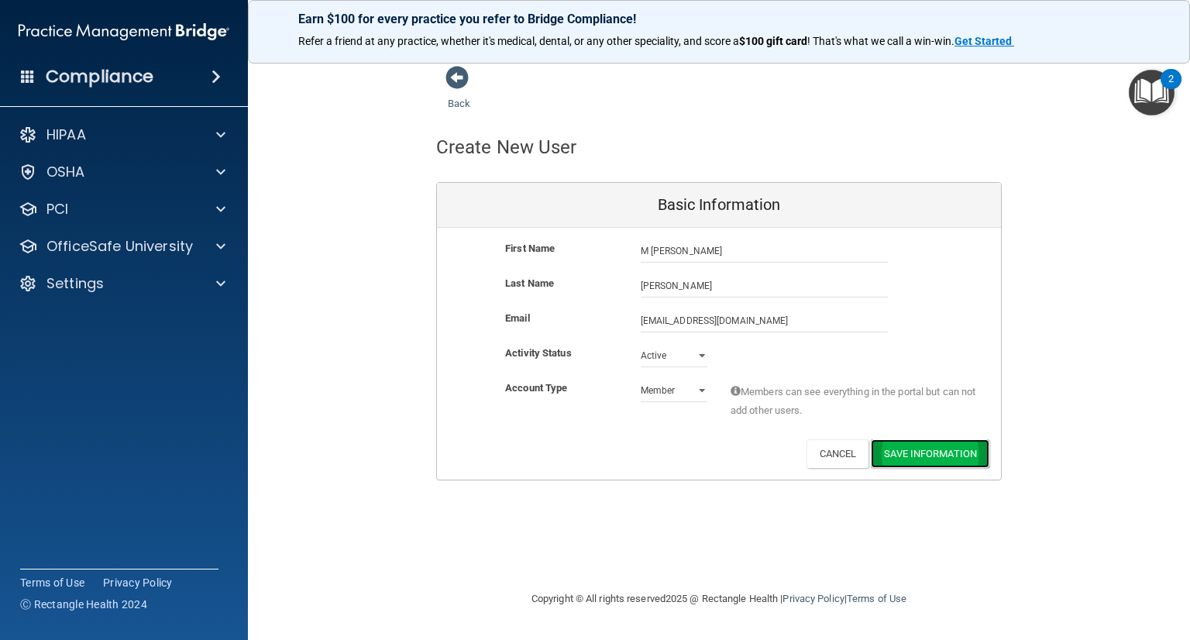
click at [909, 447] on button "Save Information" at bounding box center [930, 453] width 119 height 29
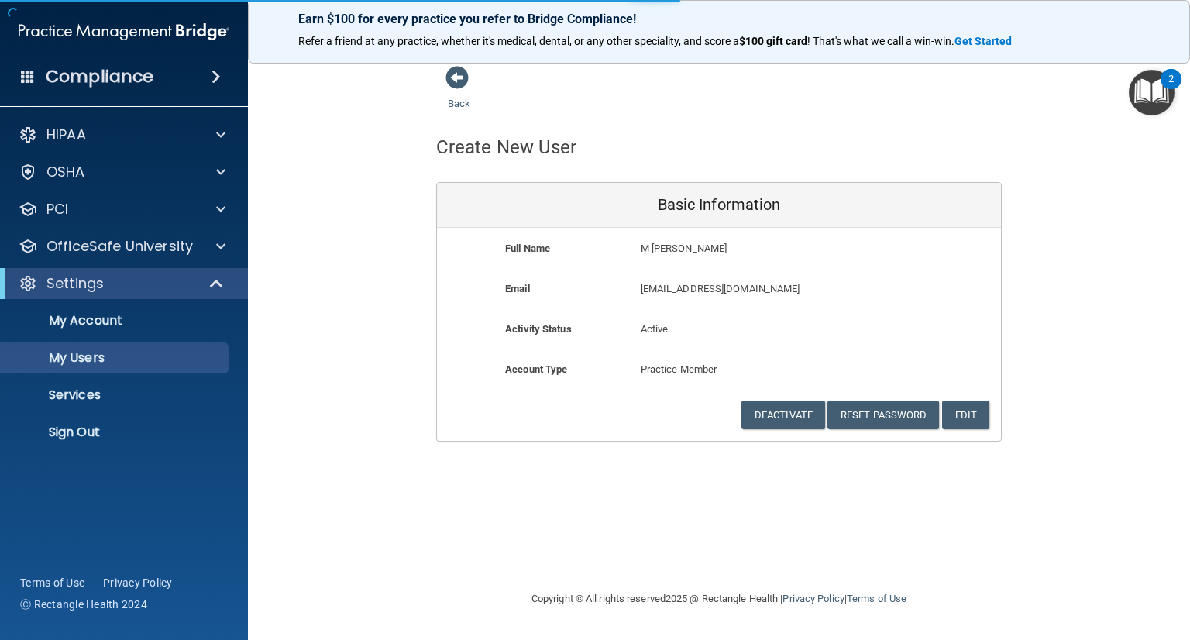
select select "20"
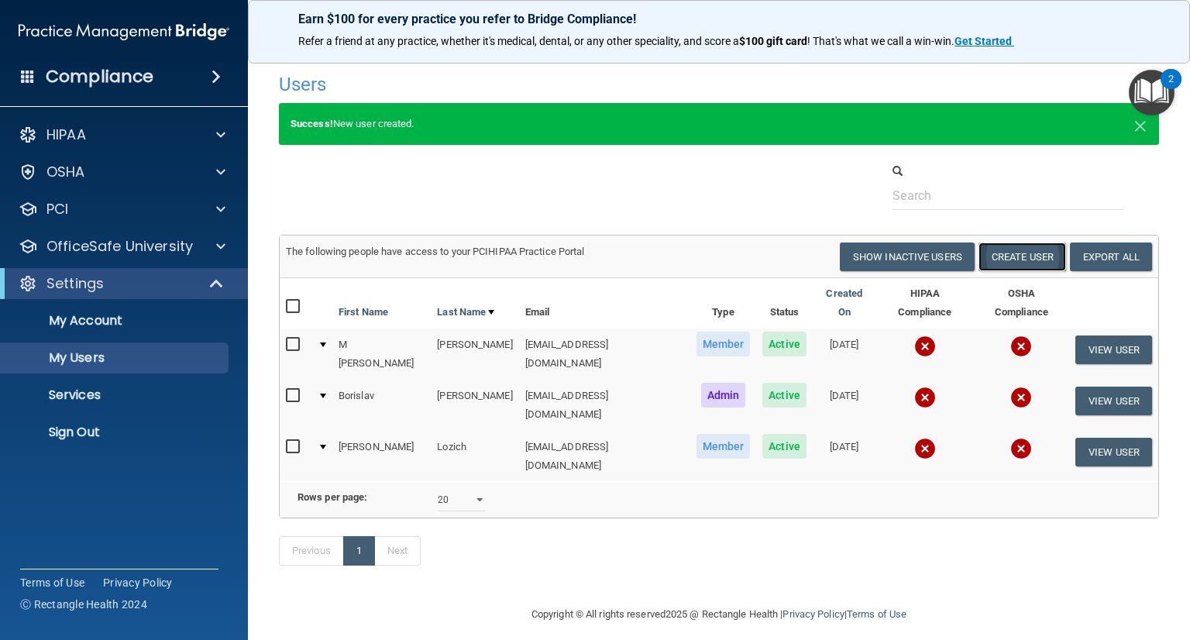
click at [1003, 249] on button "Create User" at bounding box center [1022, 256] width 88 height 29
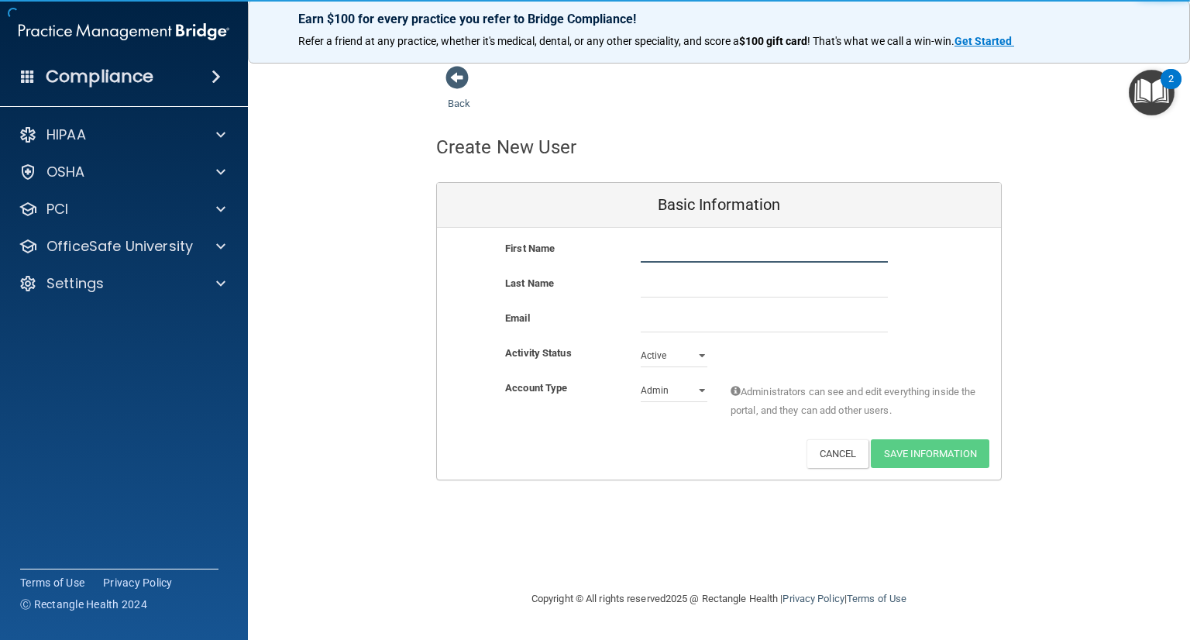
click at [660, 251] on input "text" at bounding box center [764, 250] width 247 height 23
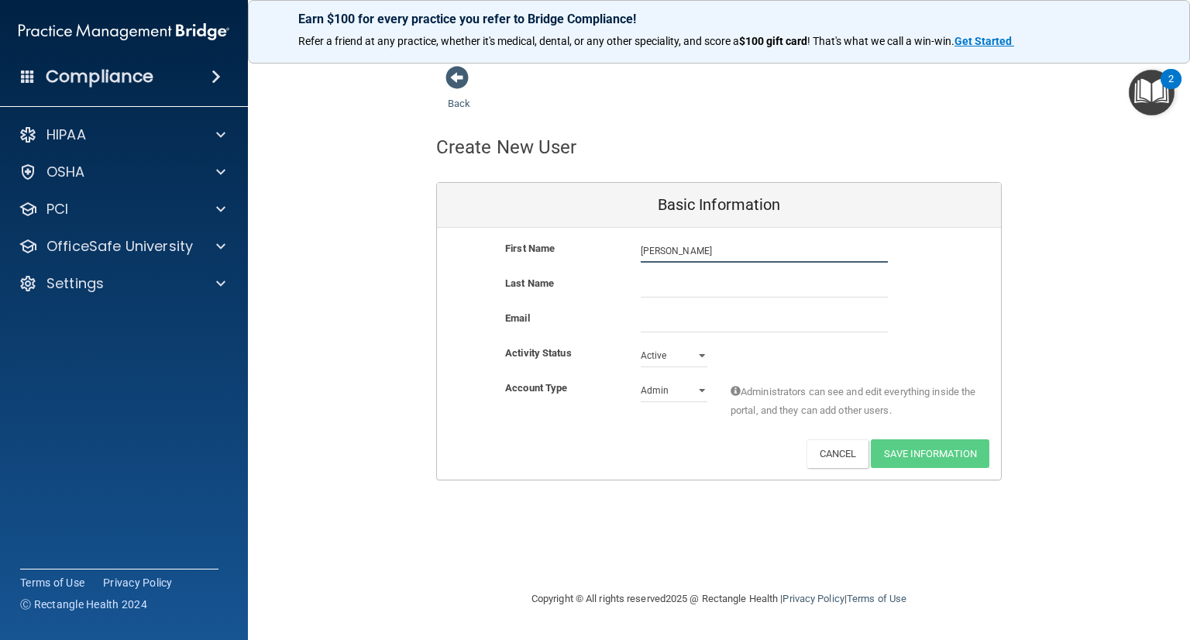
type input "Devora"
click at [654, 290] on input "text" at bounding box center [764, 285] width 247 height 23
type input "Radeva"
click at [698, 388] on select "Admin Member" at bounding box center [674, 390] width 67 height 23
select select "practice_member"
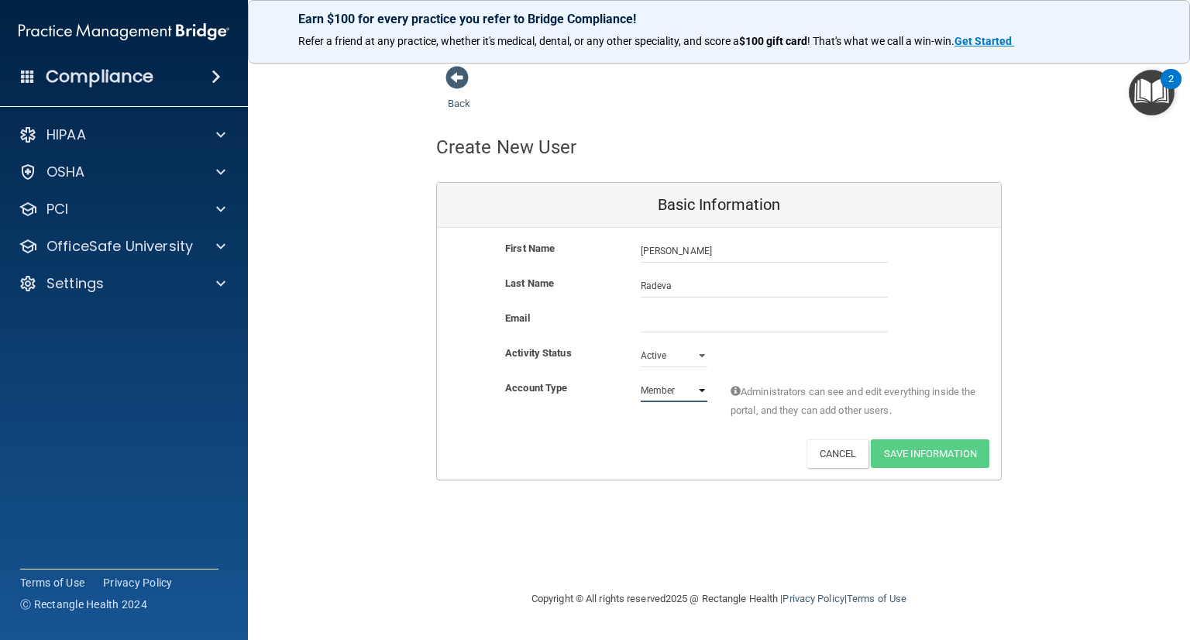
click at [641, 379] on select "Admin Member" at bounding box center [674, 390] width 67 height 23
click at [648, 323] on input "email" at bounding box center [764, 320] width 247 height 23
paste input "devora.radeva@icloud.com"
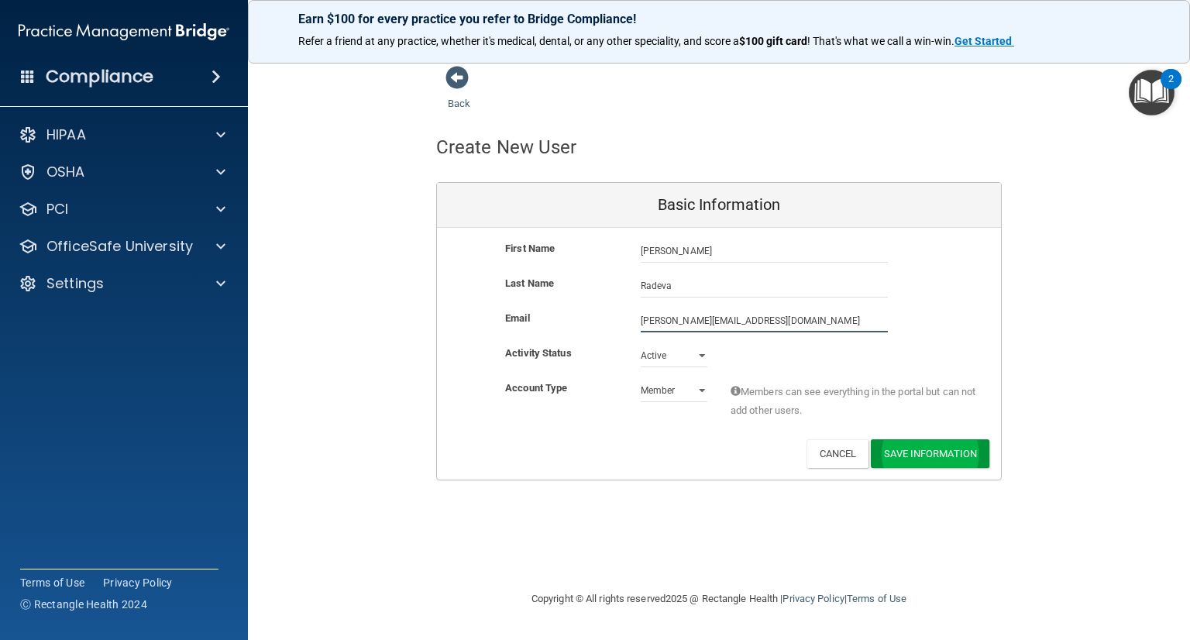
type input "devora.radeva@icloud.com"
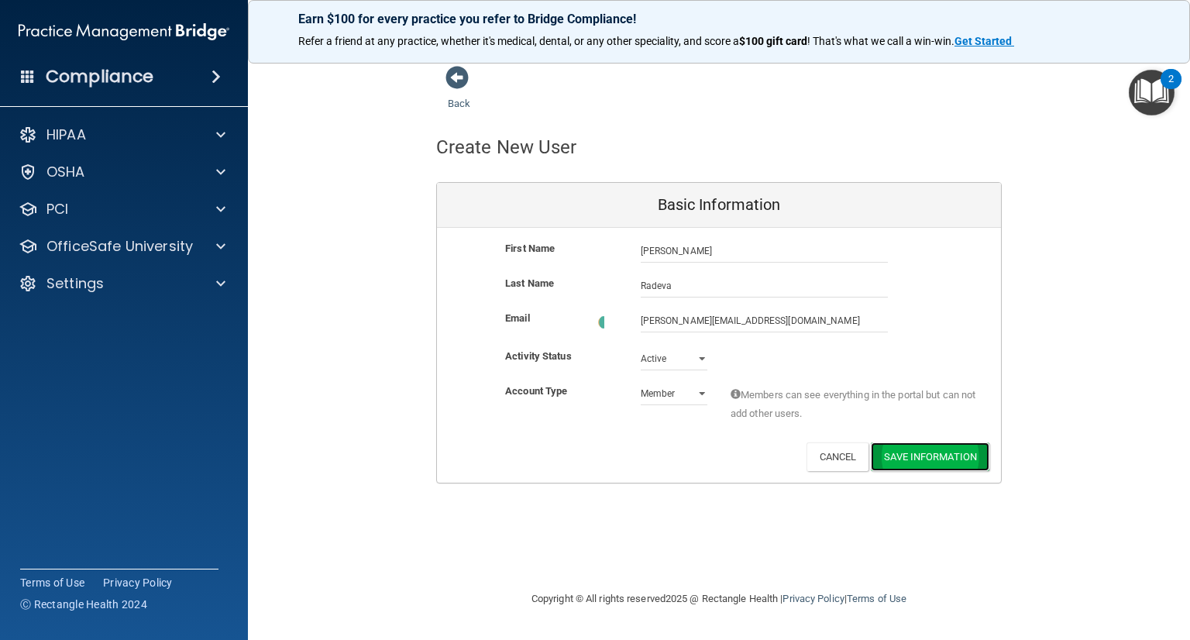
click at [911, 450] on button "Save Information" at bounding box center [930, 456] width 119 height 29
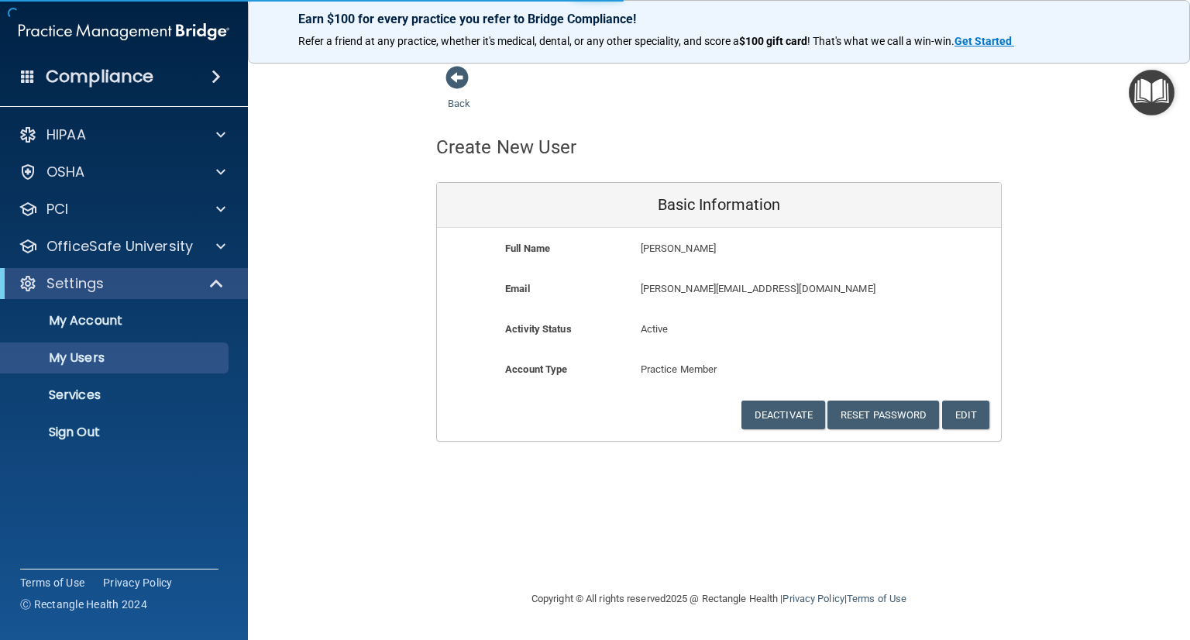
select select "20"
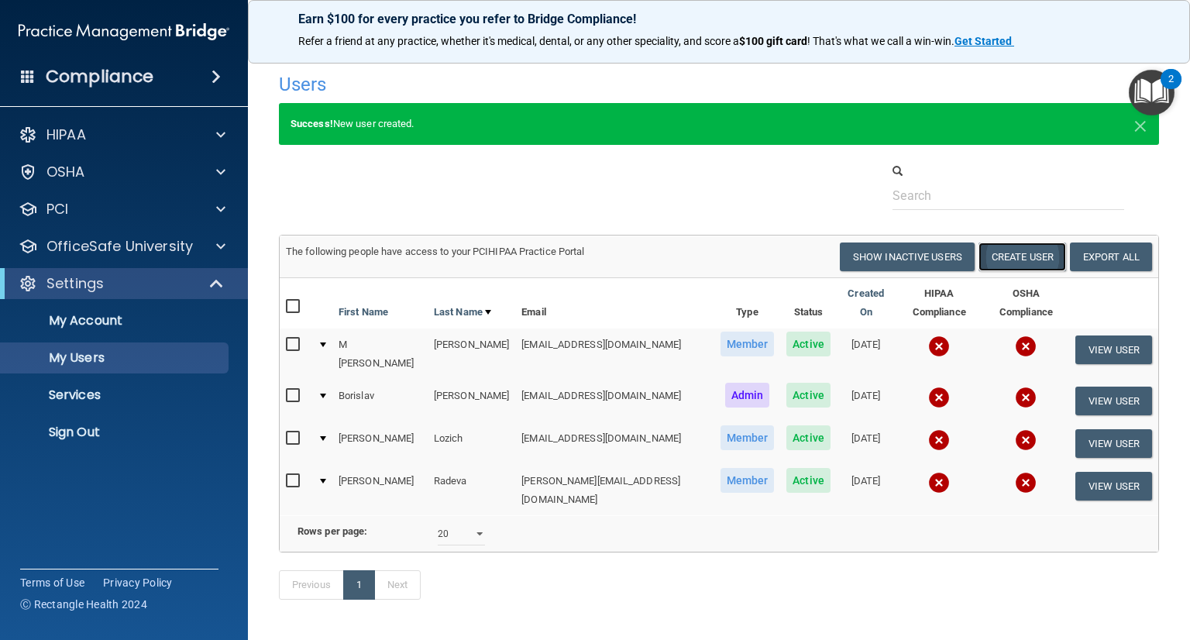
click at [1009, 260] on button "Create User" at bounding box center [1022, 256] width 88 height 29
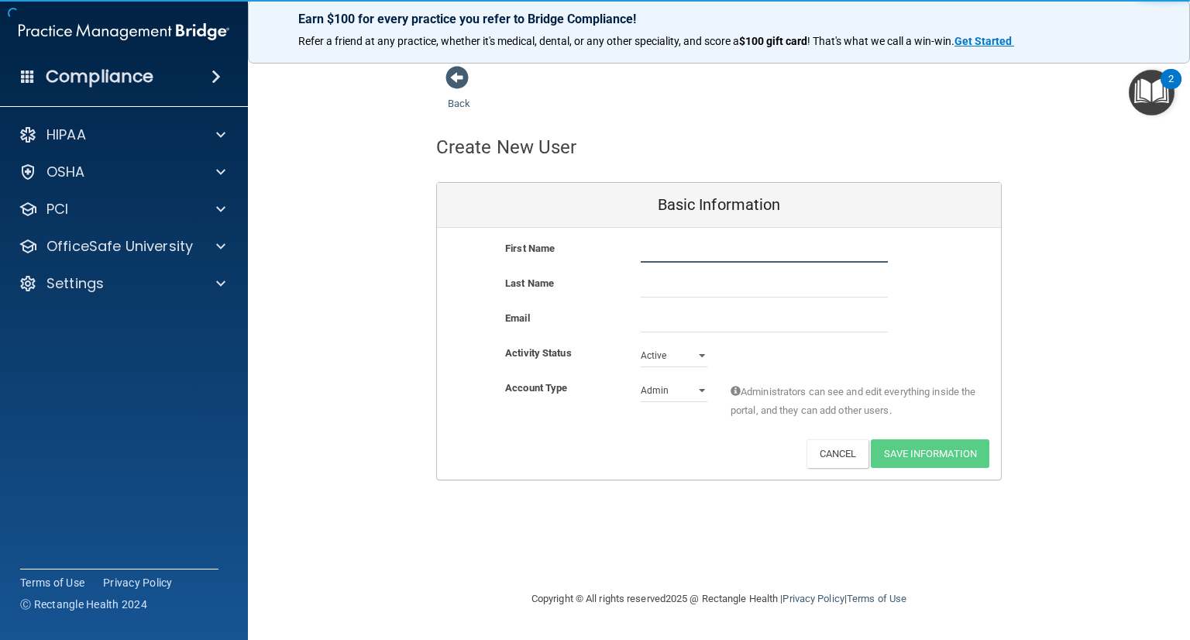
click at [670, 255] on input "text" at bounding box center [764, 250] width 247 height 23
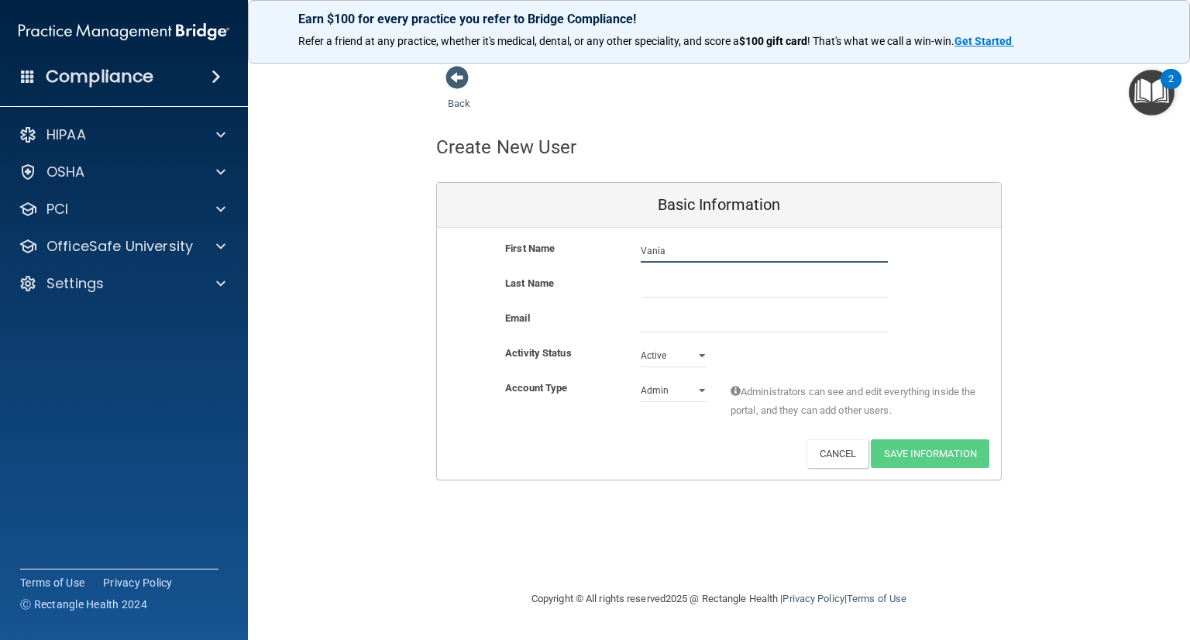
type input "Vania"
click at [658, 287] on input "text" at bounding box center [764, 285] width 247 height 23
type input "Taneva"
click at [654, 321] on input "email" at bounding box center [764, 320] width 247 height 23
click at [701, 387] on select "Admin Member" at bounding box center [674, 390] width 67 height 23
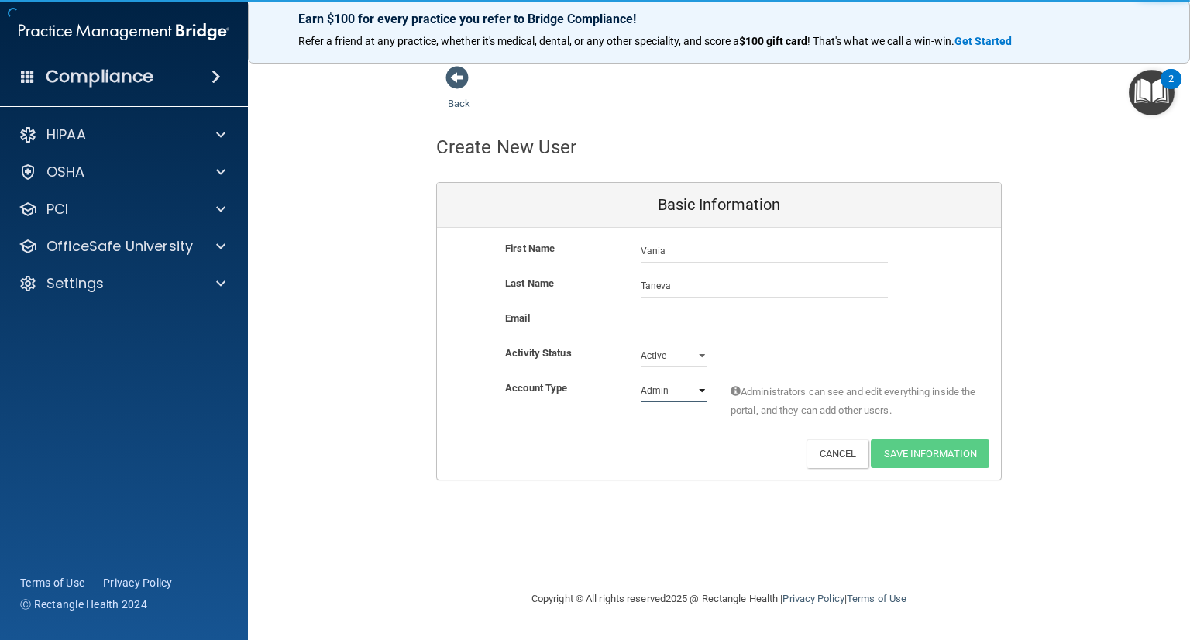
select select "practice_member"
click at [641, 379] on select "Admin Member" at bounding box center [674, 390] width 67 height 23
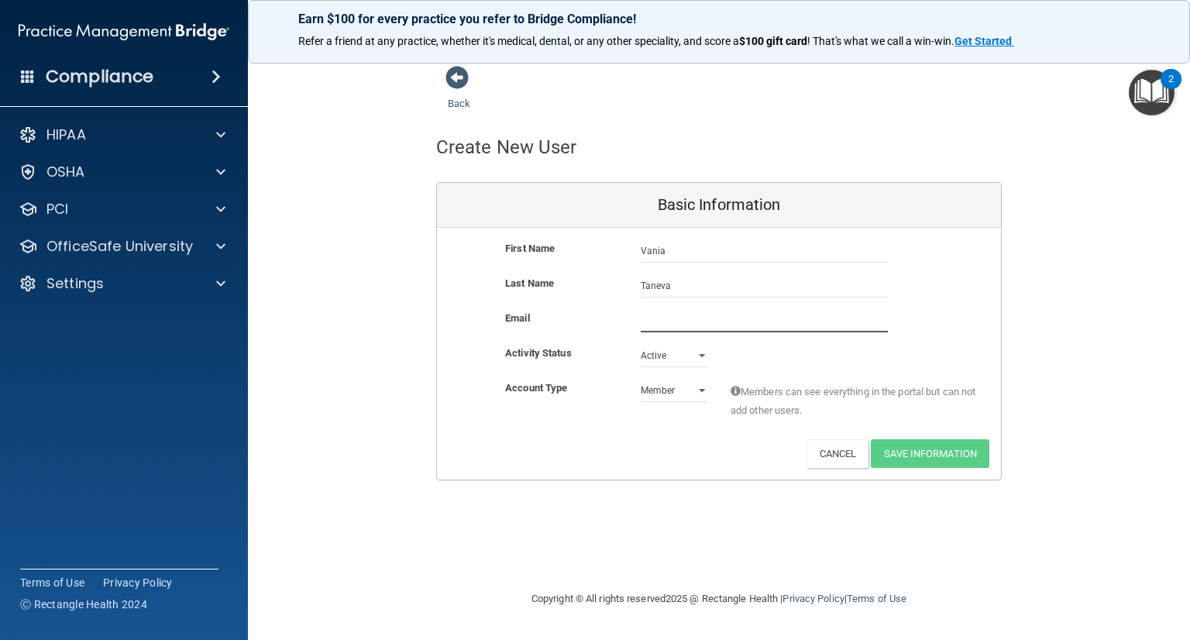
click at [647, 327] on input "email" at bounding box center [764, 320] width 247 height 23
paste input "vania_rules@yahoo.com"
type input "vania_rules@yahoo.com"
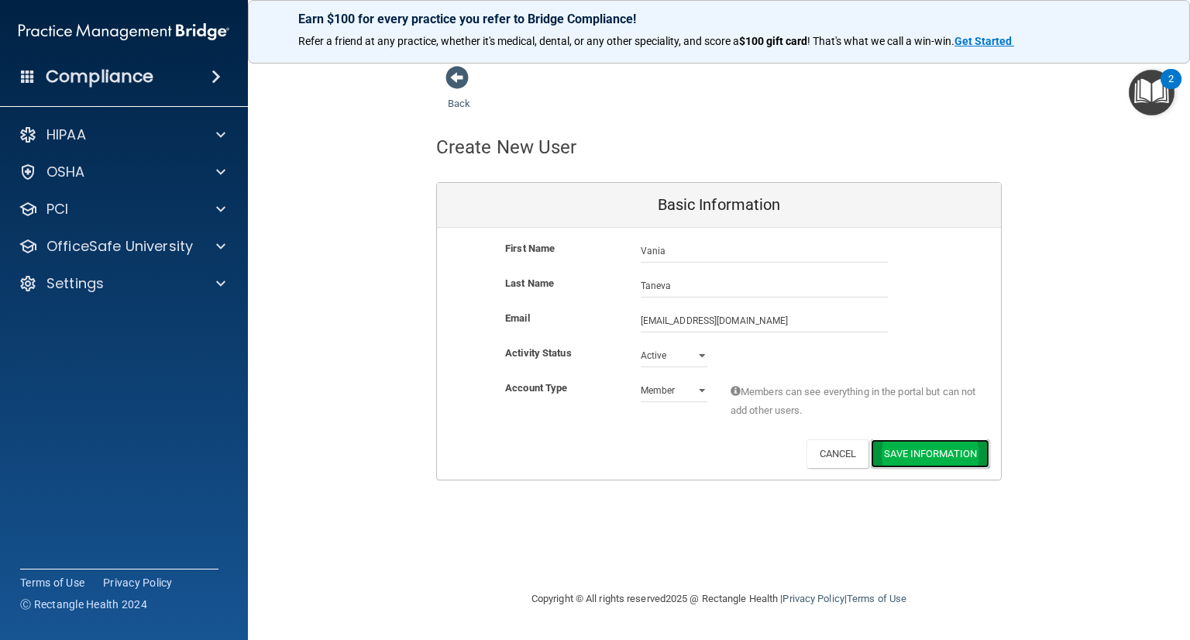
click at [884, 451] on button "Save Information" at bounding box center [930, 453] width 119 height 29
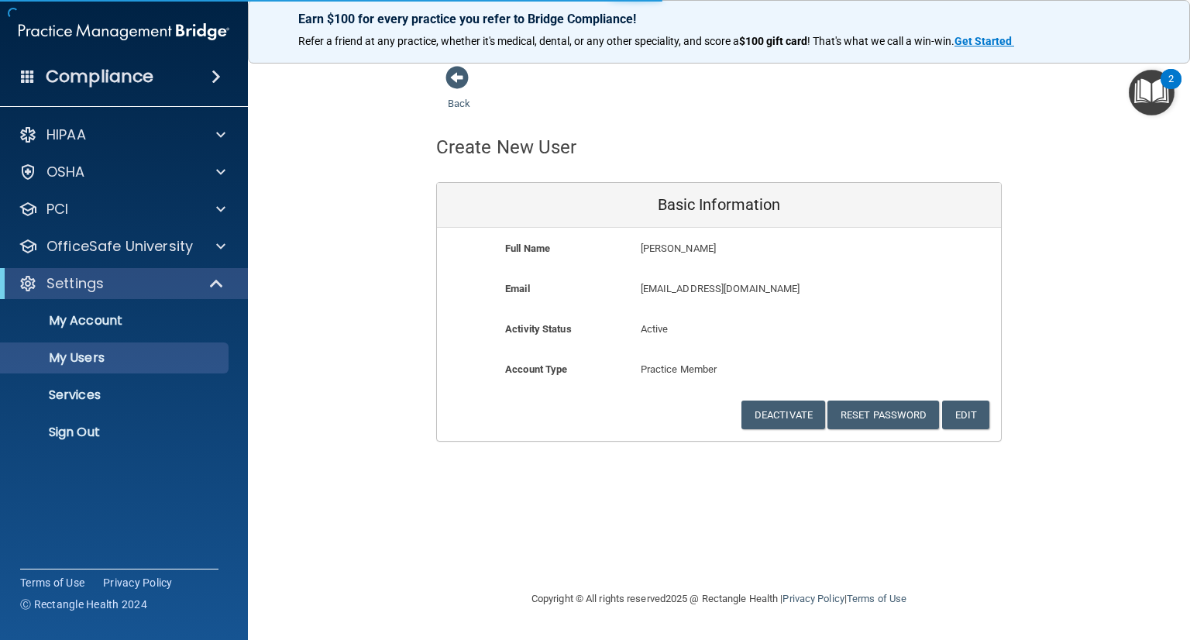
select select "20"
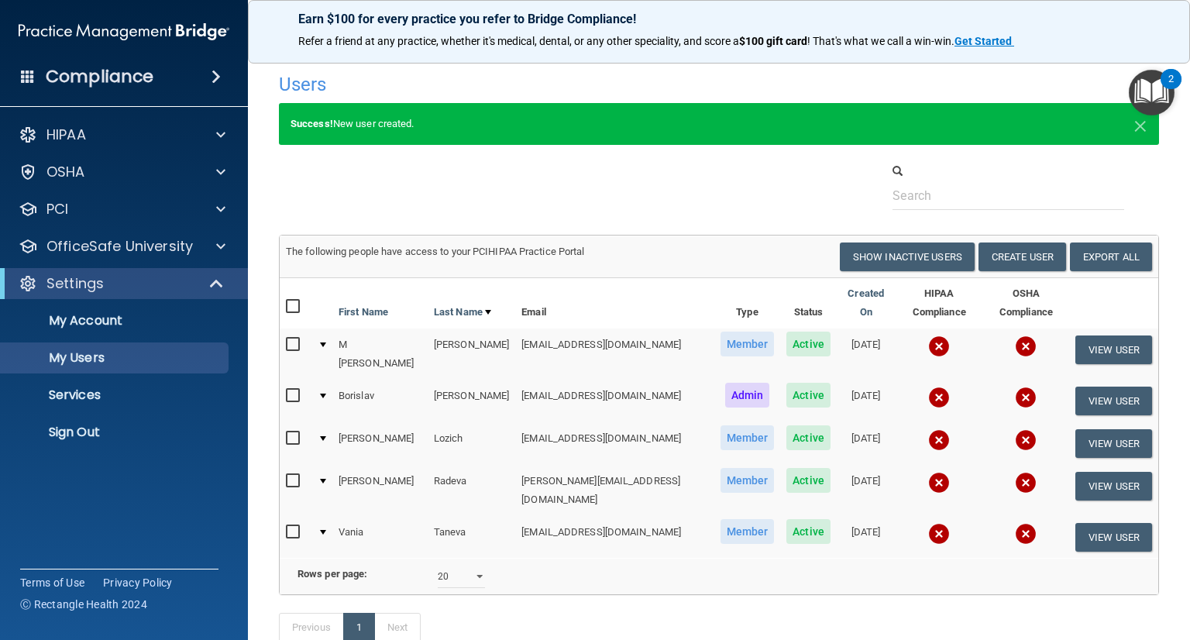
click at [326, 342] on div at bounding box center [323, 344] width 6 height 5
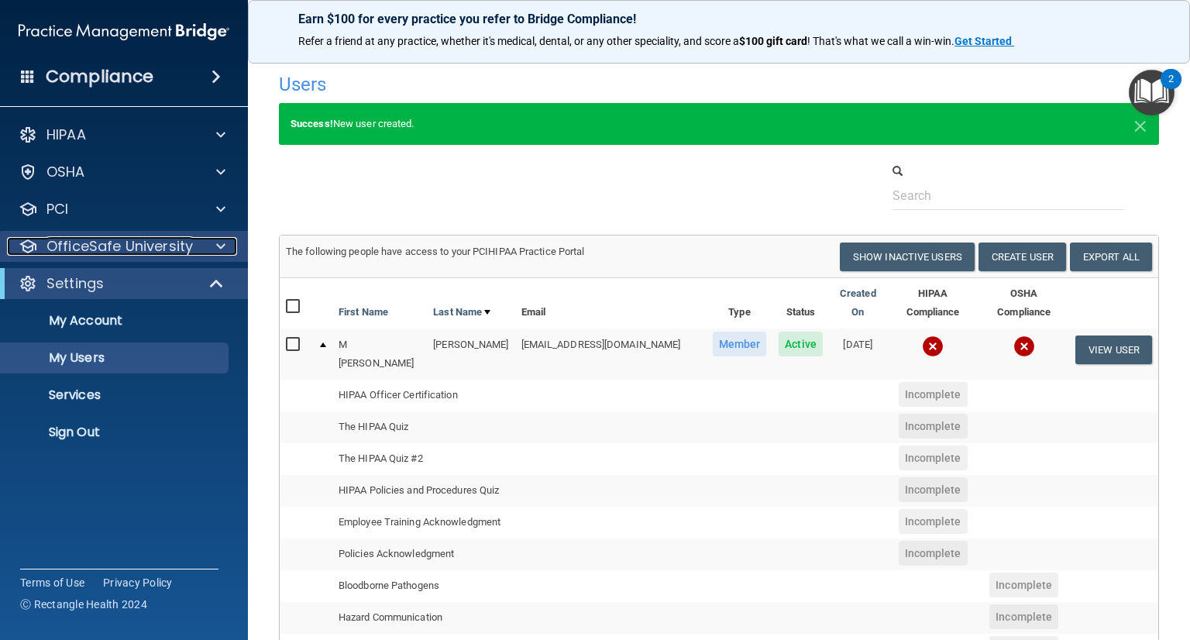
click at [159, 244] on p "OfficeSafe University" at bounding box center [119, 246] width 146 height 19
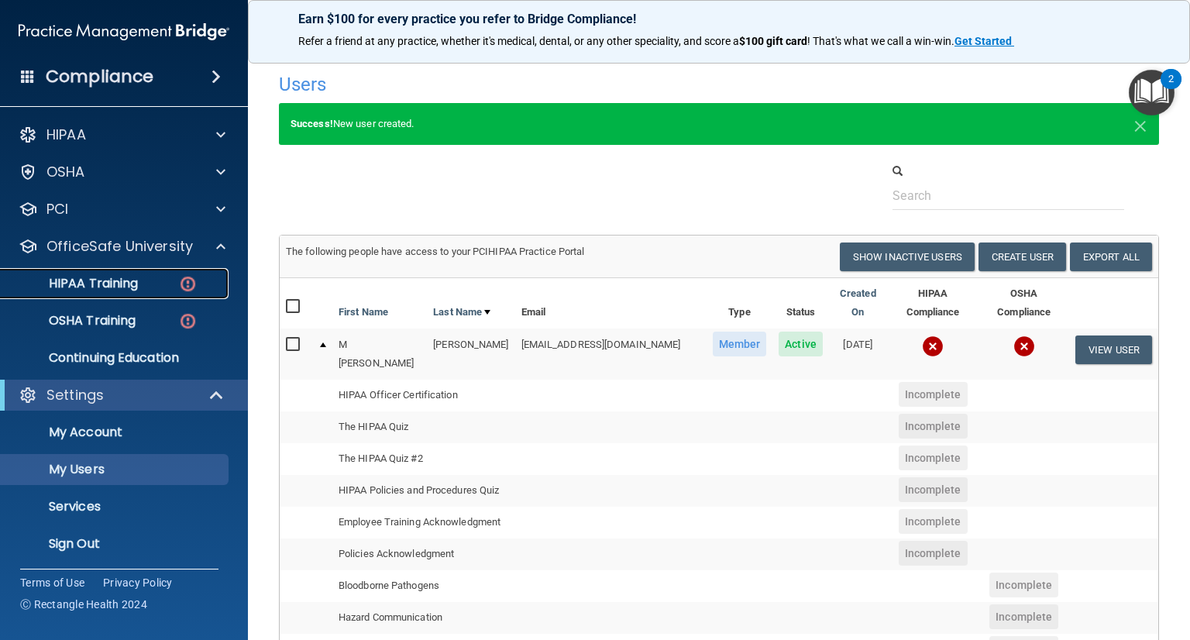
click at [167, 280] on div "HIPAA Training" at bounding box center [115, 283] width 211 height 15
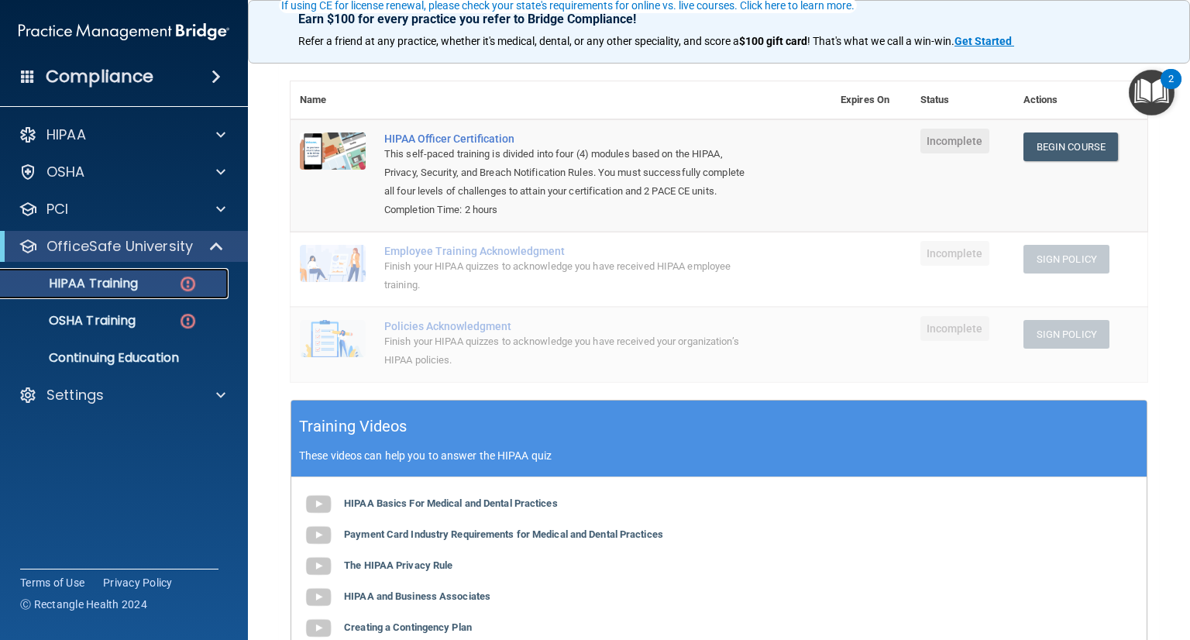
scroll to position [151, 0]
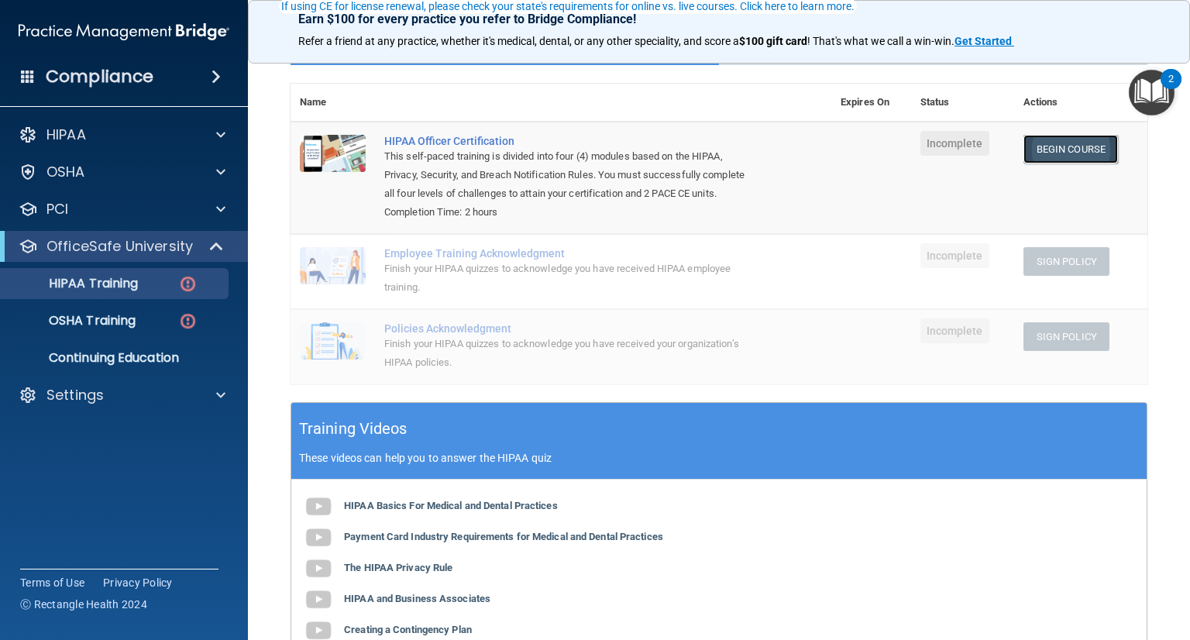
click at [1060, 146] on link "Begin Course" at bounding box center [1070, 149] width 95 height 29
click at [214, 397] on div at bounding box center [218, 395] width 39 height 19
click at [95, 536] on p "Sign Out" at bounding box center [115, 543] width 211 height 15
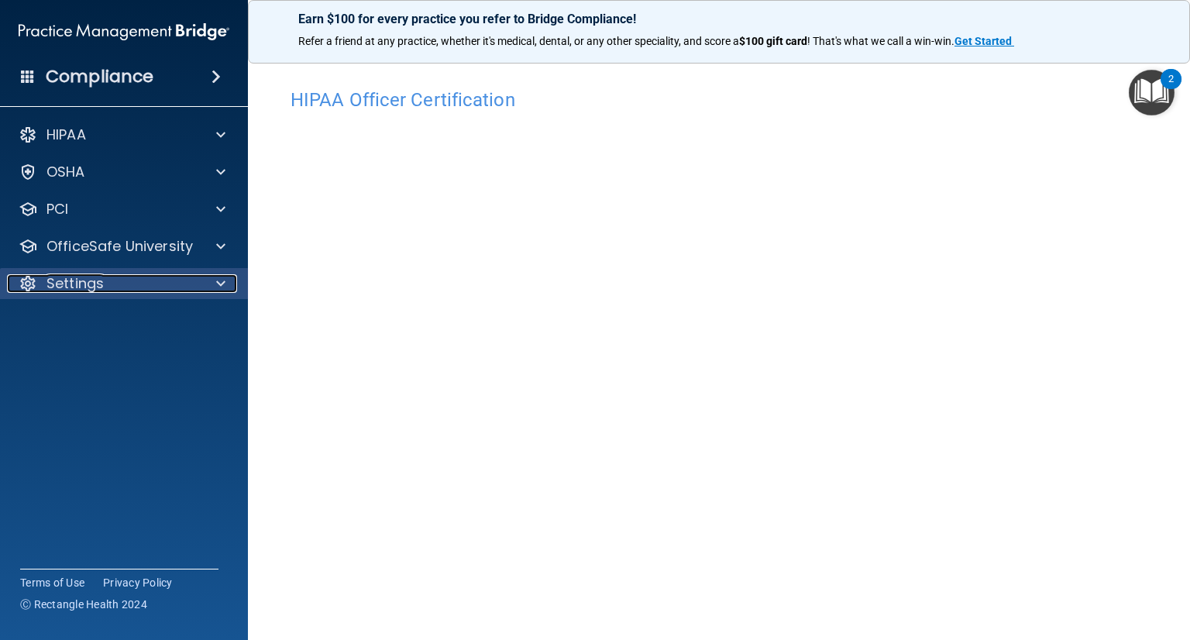
click at [224, 276] on span at bounding box center [220, 283] width 9 height 19
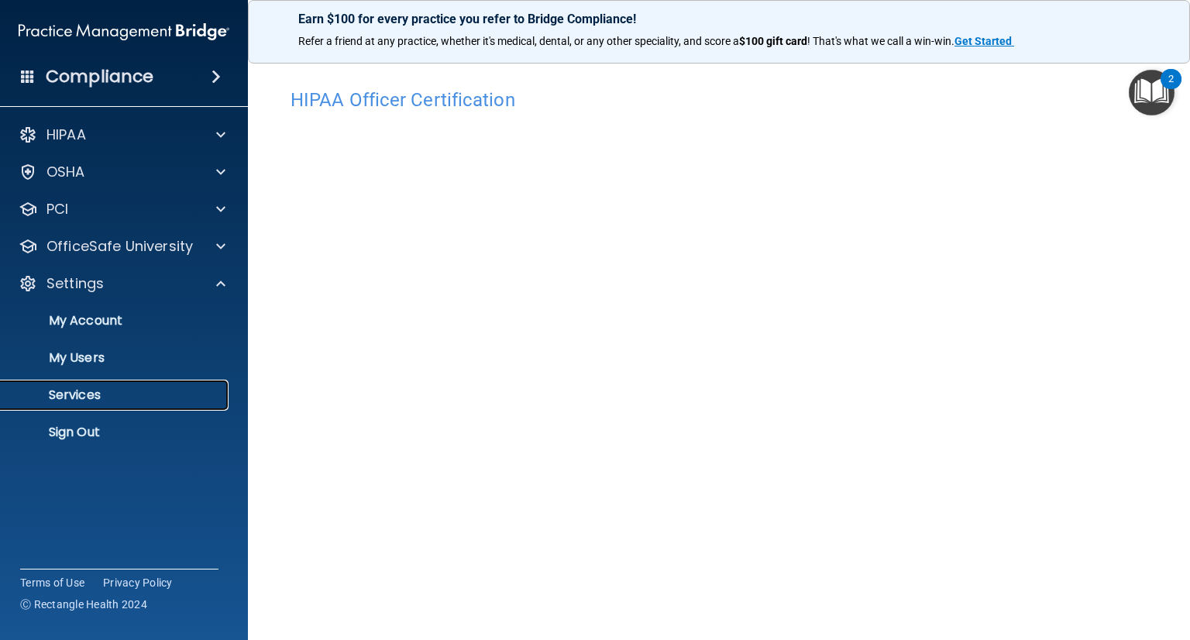
click at [78, 394] on p "Services" at bounding box center [115, 394] width 211 height 15
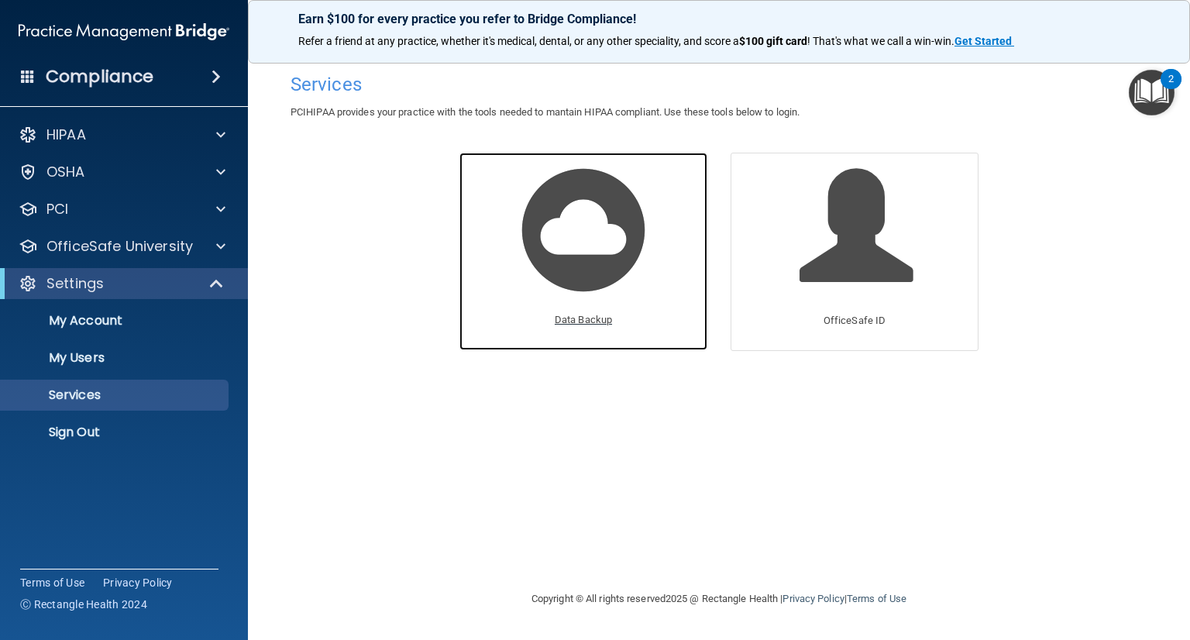
click at [596, 261] on img at bounding box center [583, 229] width 147 height 147
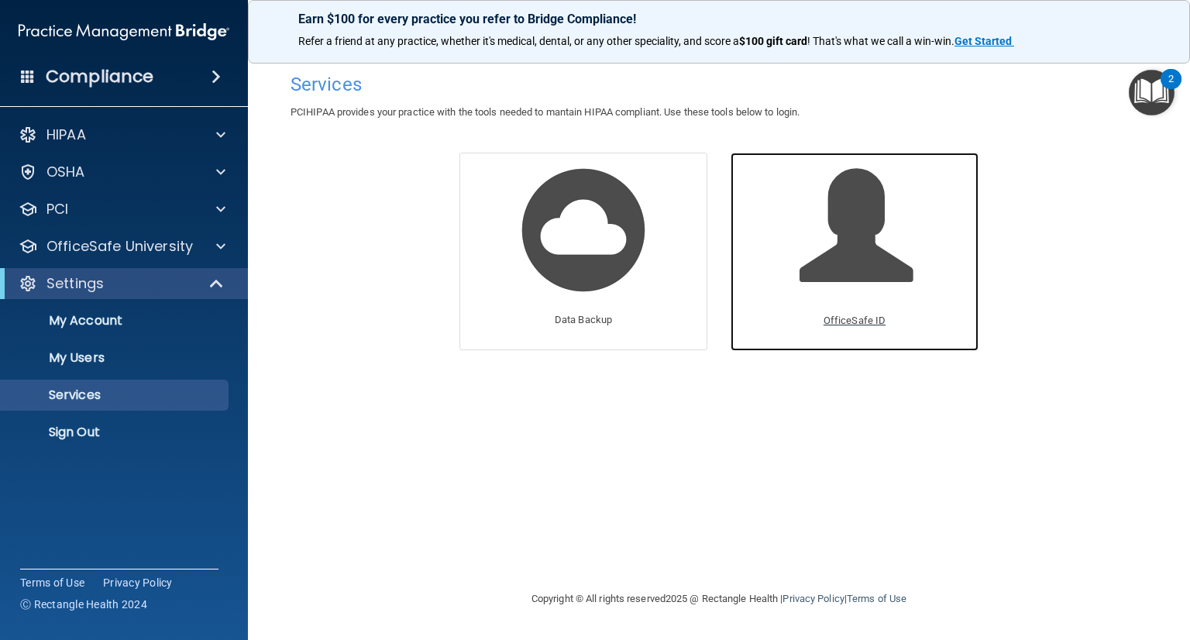
click at [871, 280] on span at bounding box center [872, 238] width 147 height 136
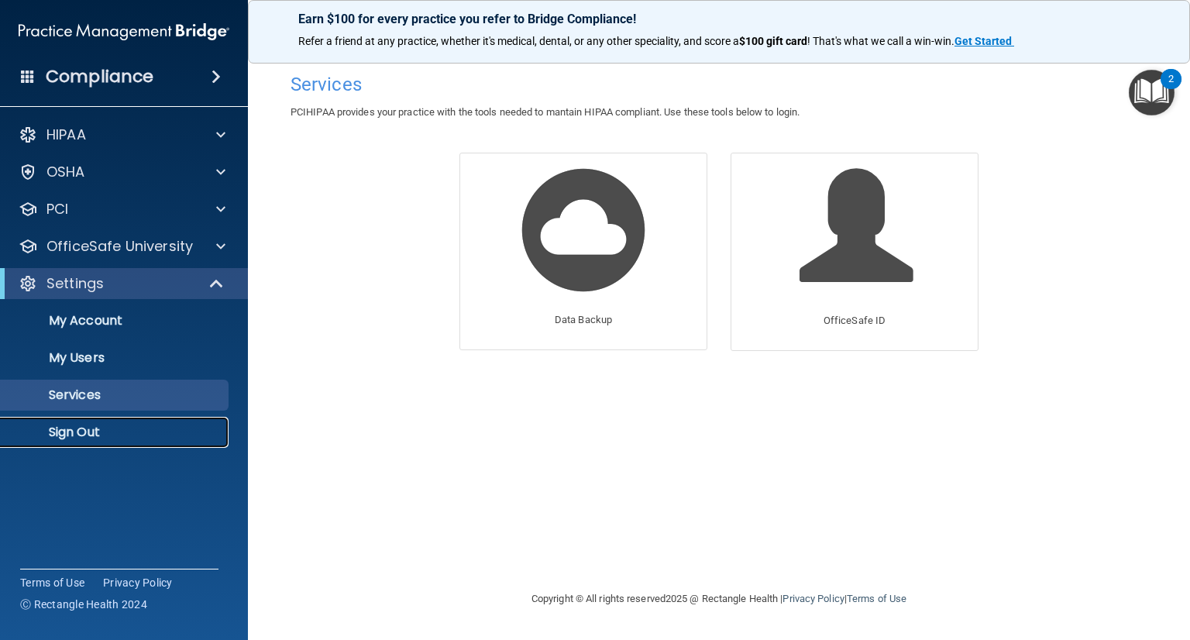
click at [75, 431] on p "Sign Out" at bounding box center [115, 431] width 211 height 15
